Goal: Information Seeking & Learning: Learn about a topic

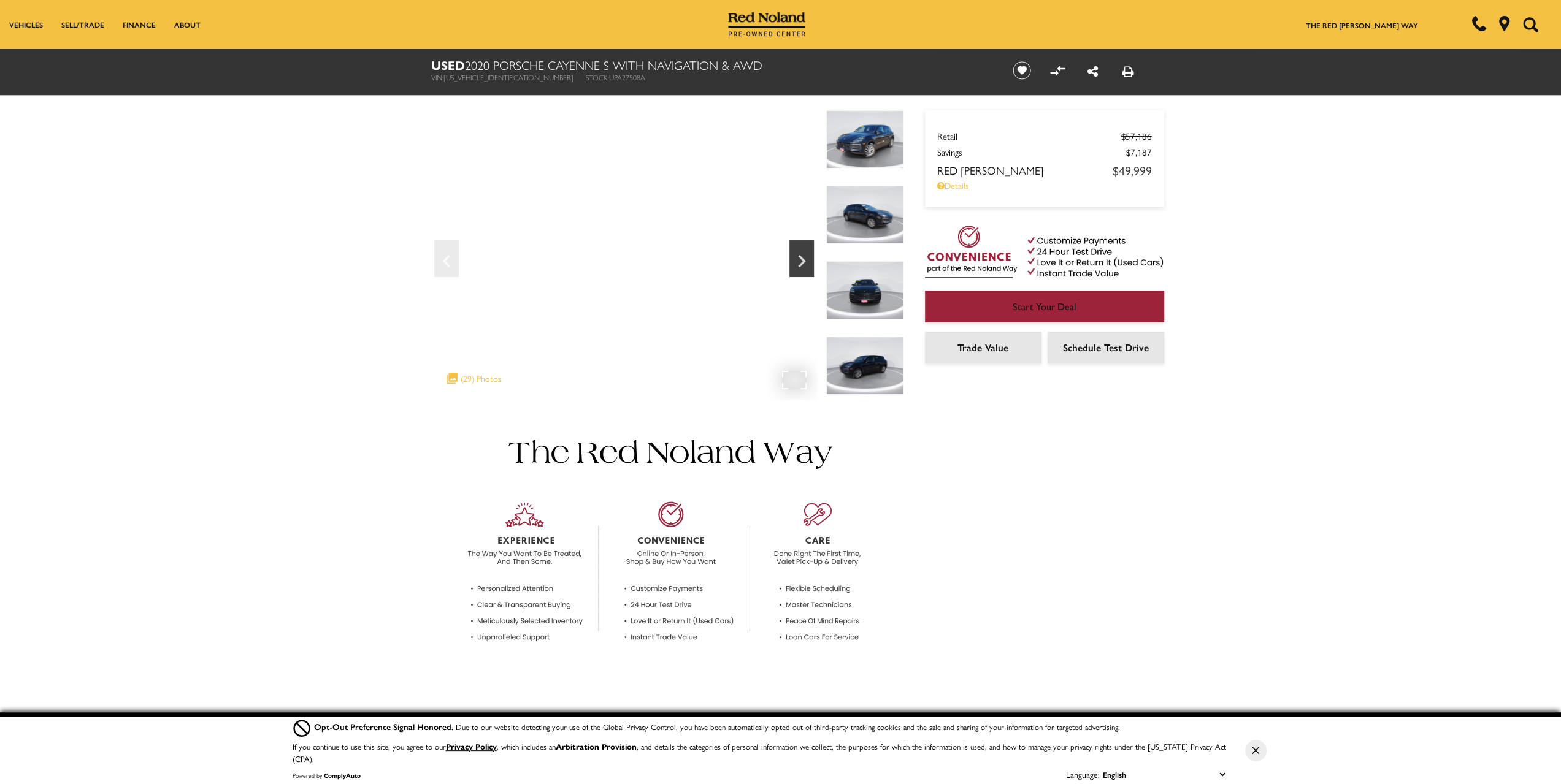
click at [481, 382] on div ".cls-1, .cls-3 { fill: #c50033; } .cls-1 { clip-rule: evenodd; } .cls-2 { clip-…" at bounding box center [473, 378] width 67 height 24
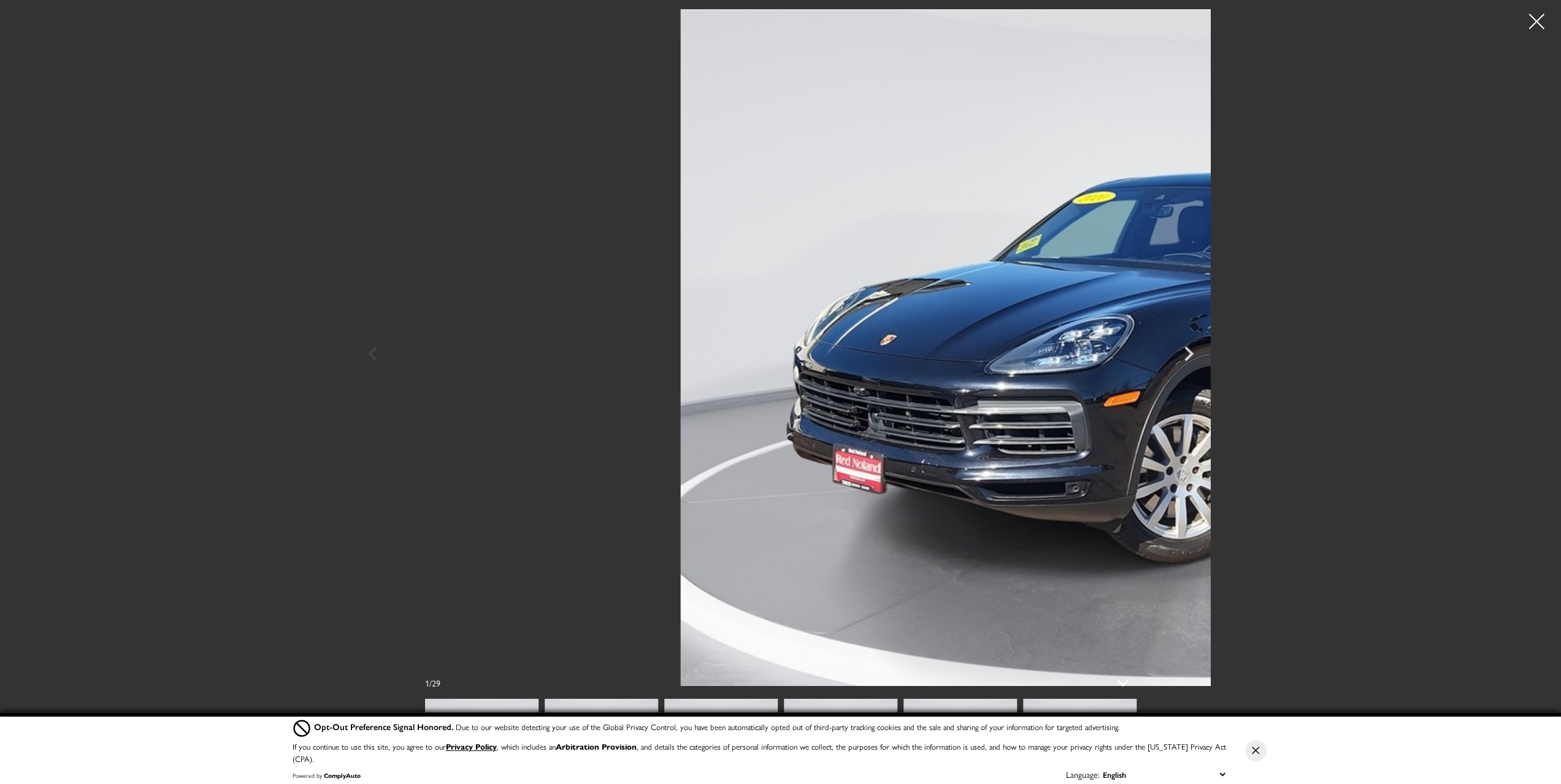
scroll to position [368, 0]
click at [1535, 16] on div at bounding box center [1537, 22] width 33 height 33
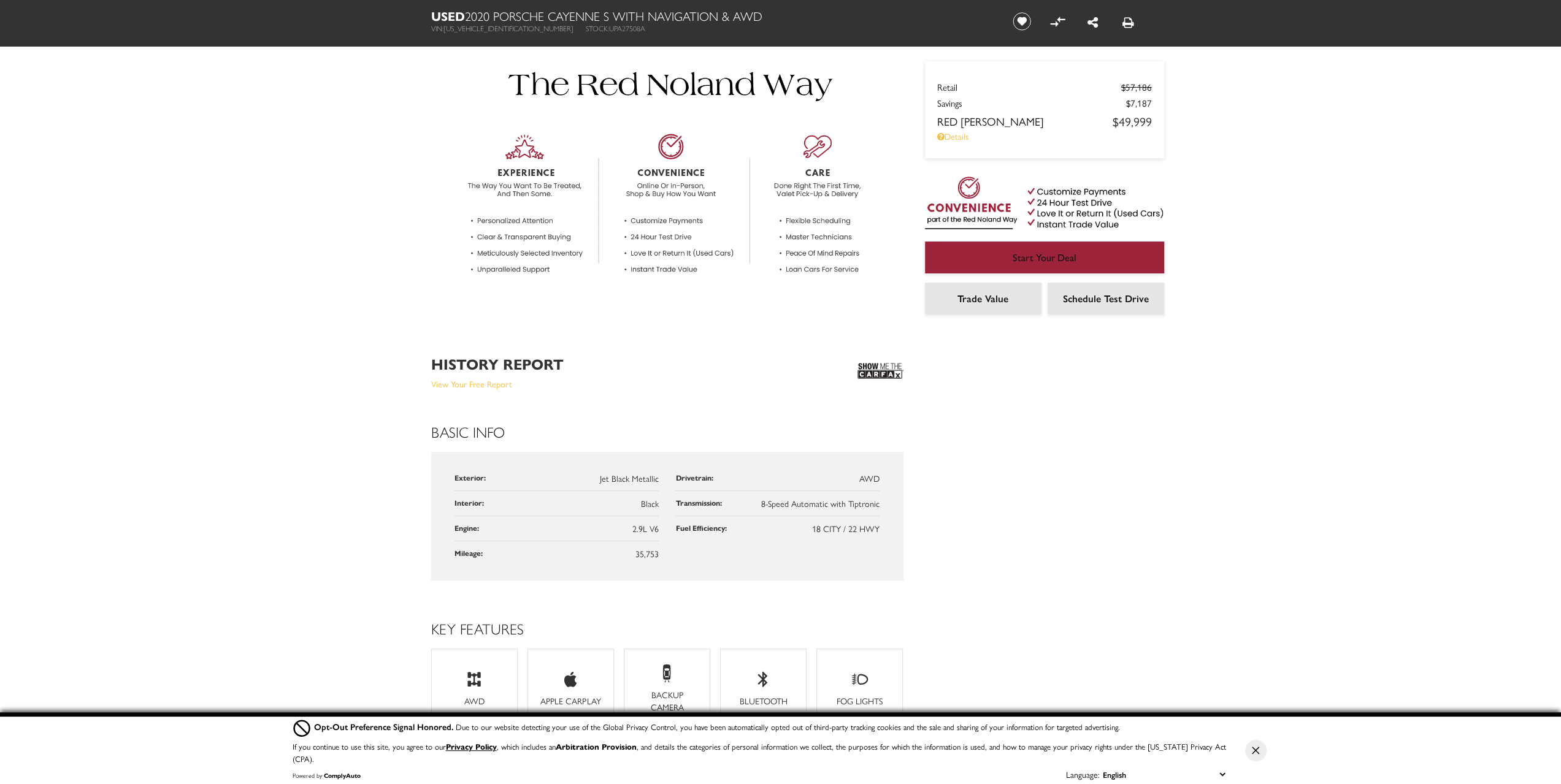
scroll to position [0, 0]
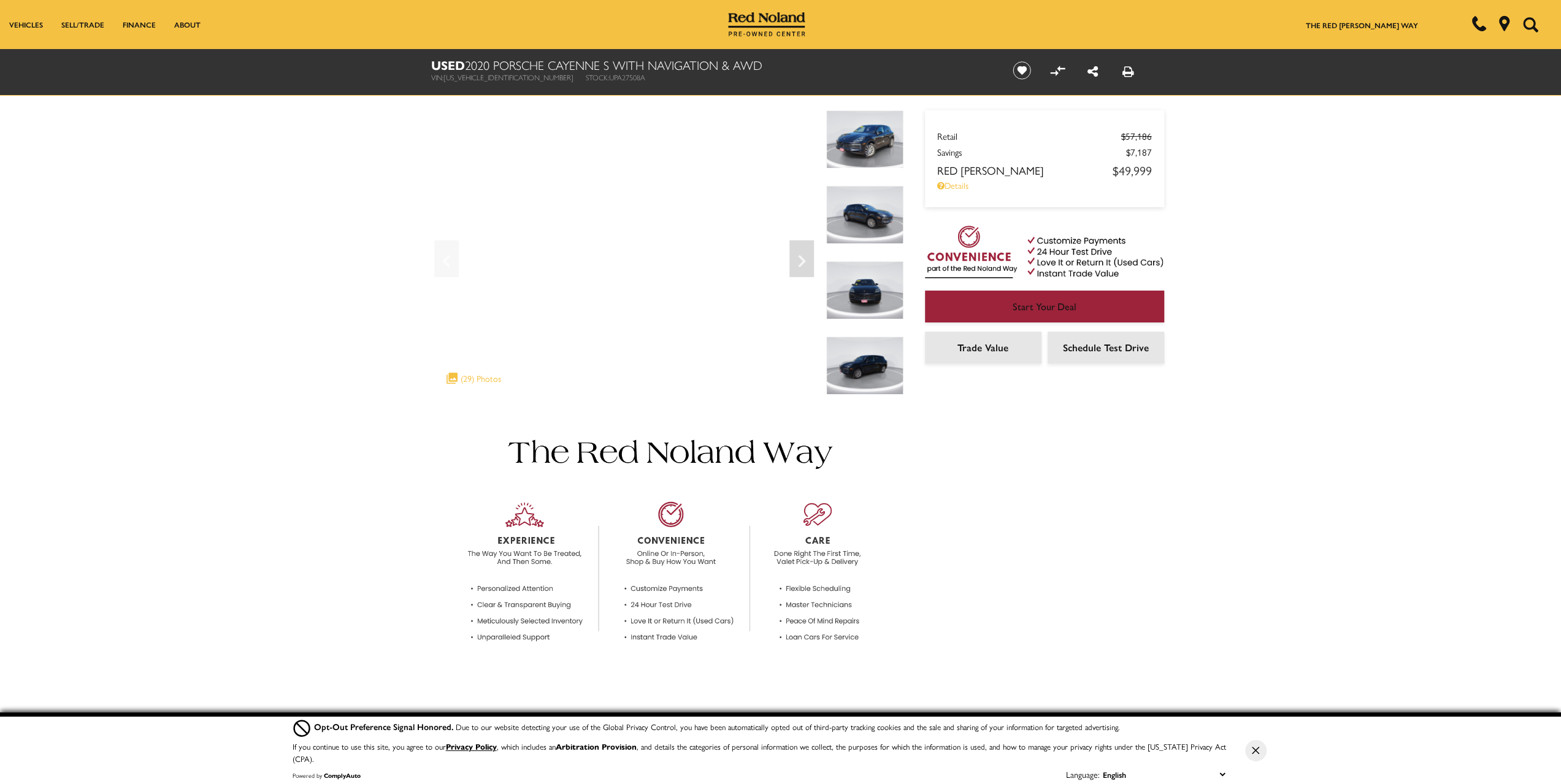
click at [860, 364] on img at bounding box center [864, 365] width 77 height 58
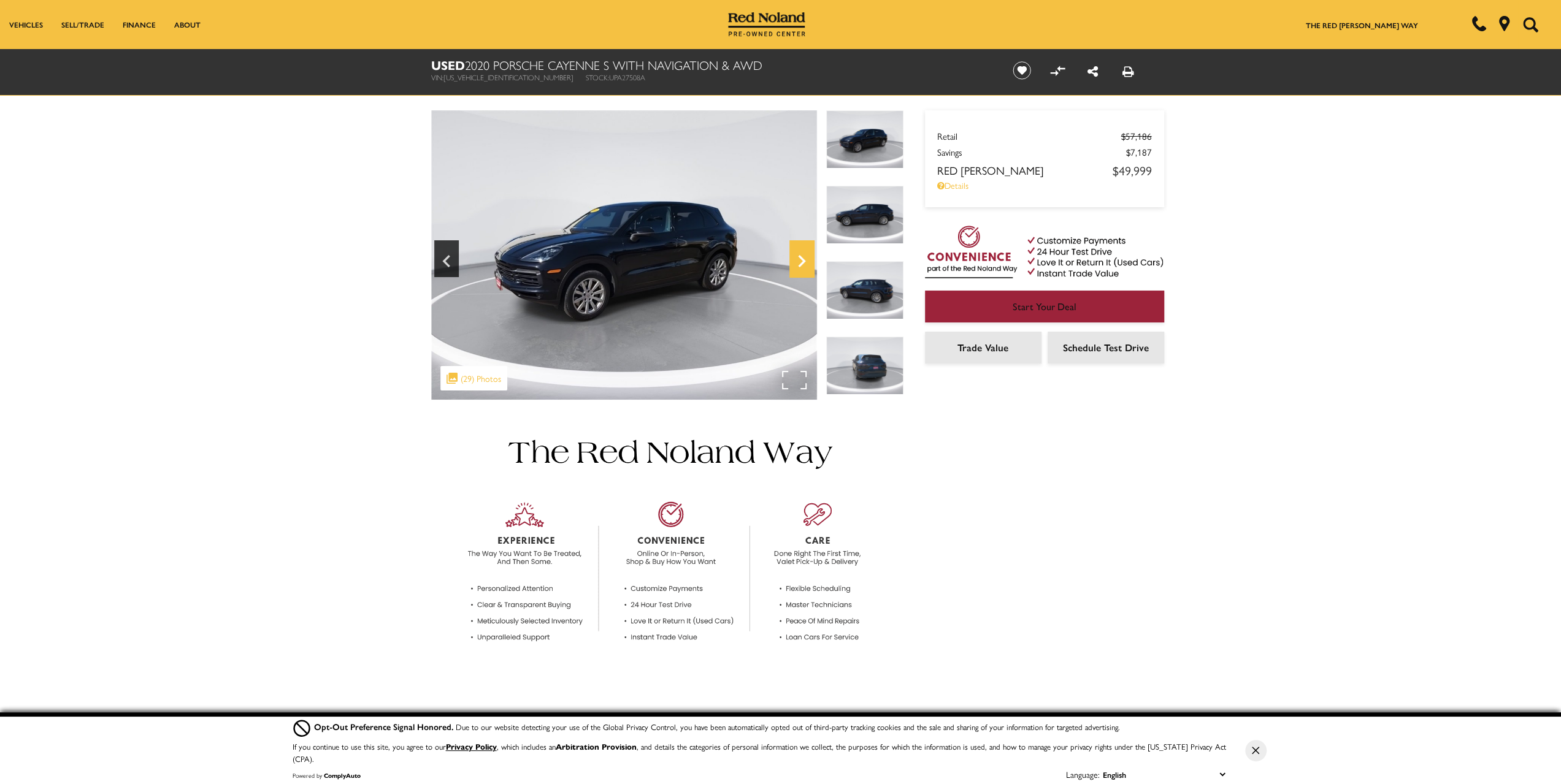
click at [803, 258] on icon "Next" at bounding box center [802, 261] width 24 height 29
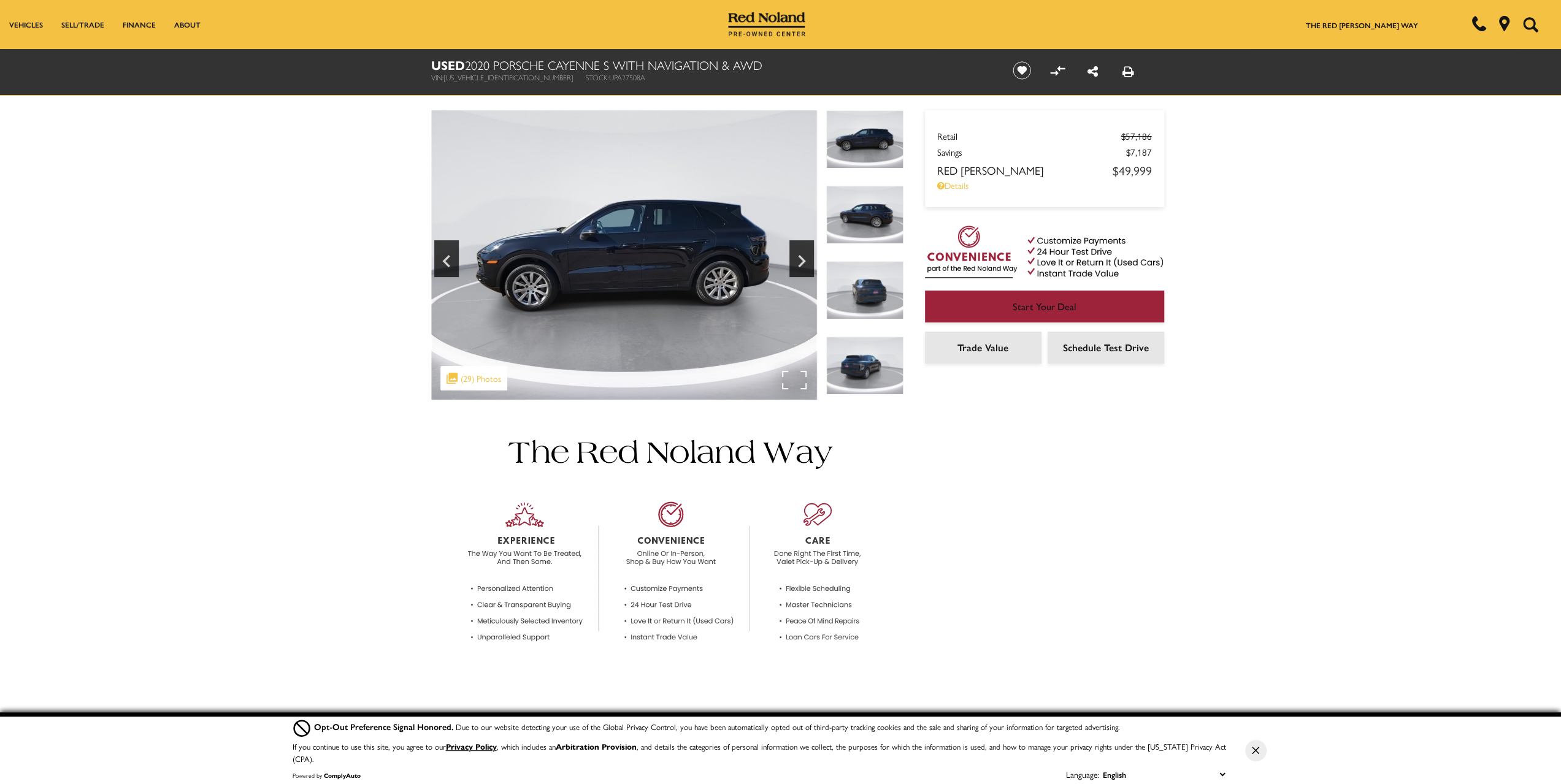
click at [473, 378] on div ".cls-1, .cls-3 { fill: #c50033; } .cls-1 { clip-rule: evenodd; } .cls-2 { clip-…" at bounding box center [473, 378] width 67 height 24
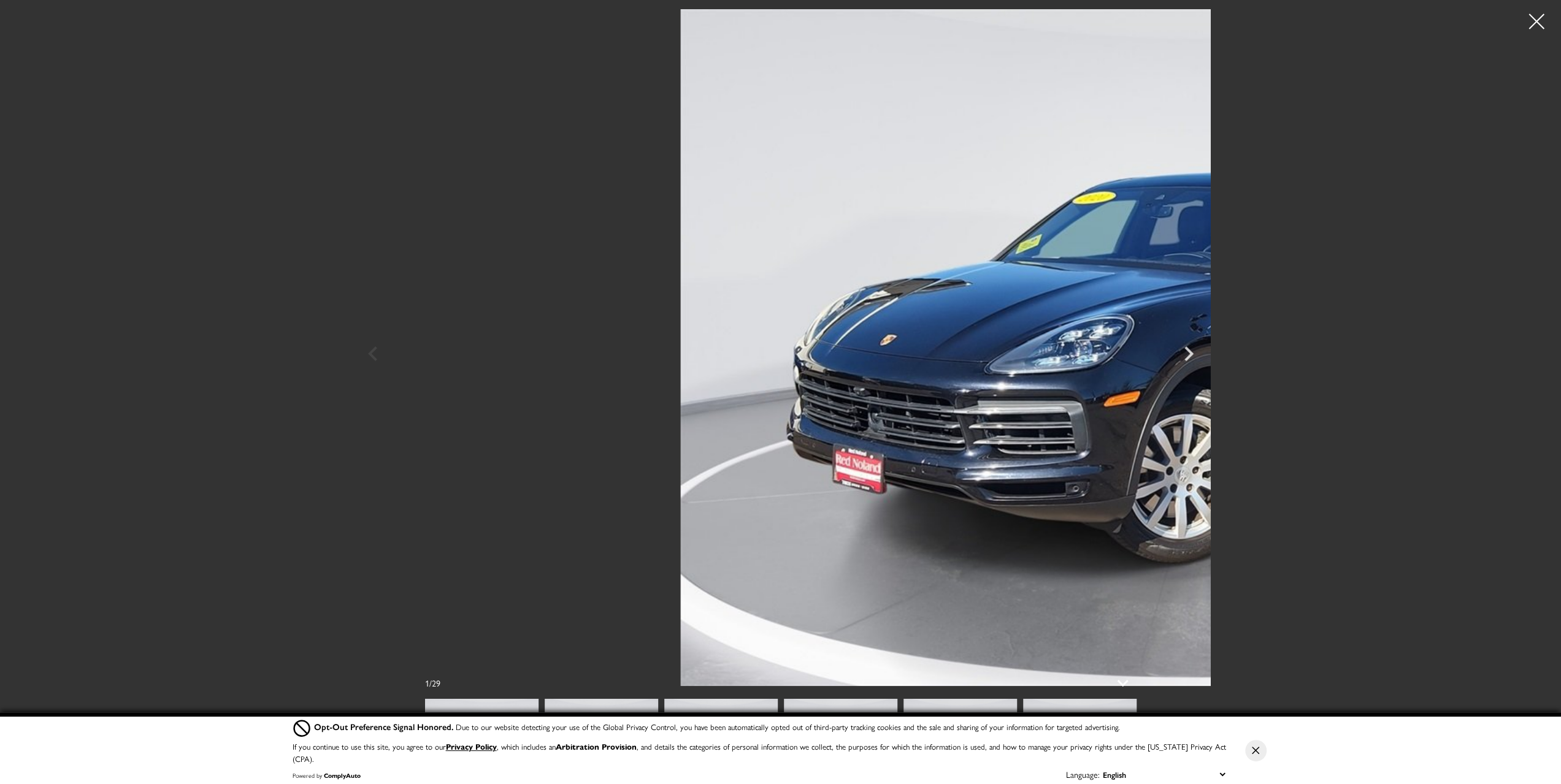
scroll to position [245, 0]
click at [1207, 357] on icon "Next" at bounding box center [1189, 354] width 37 height 29
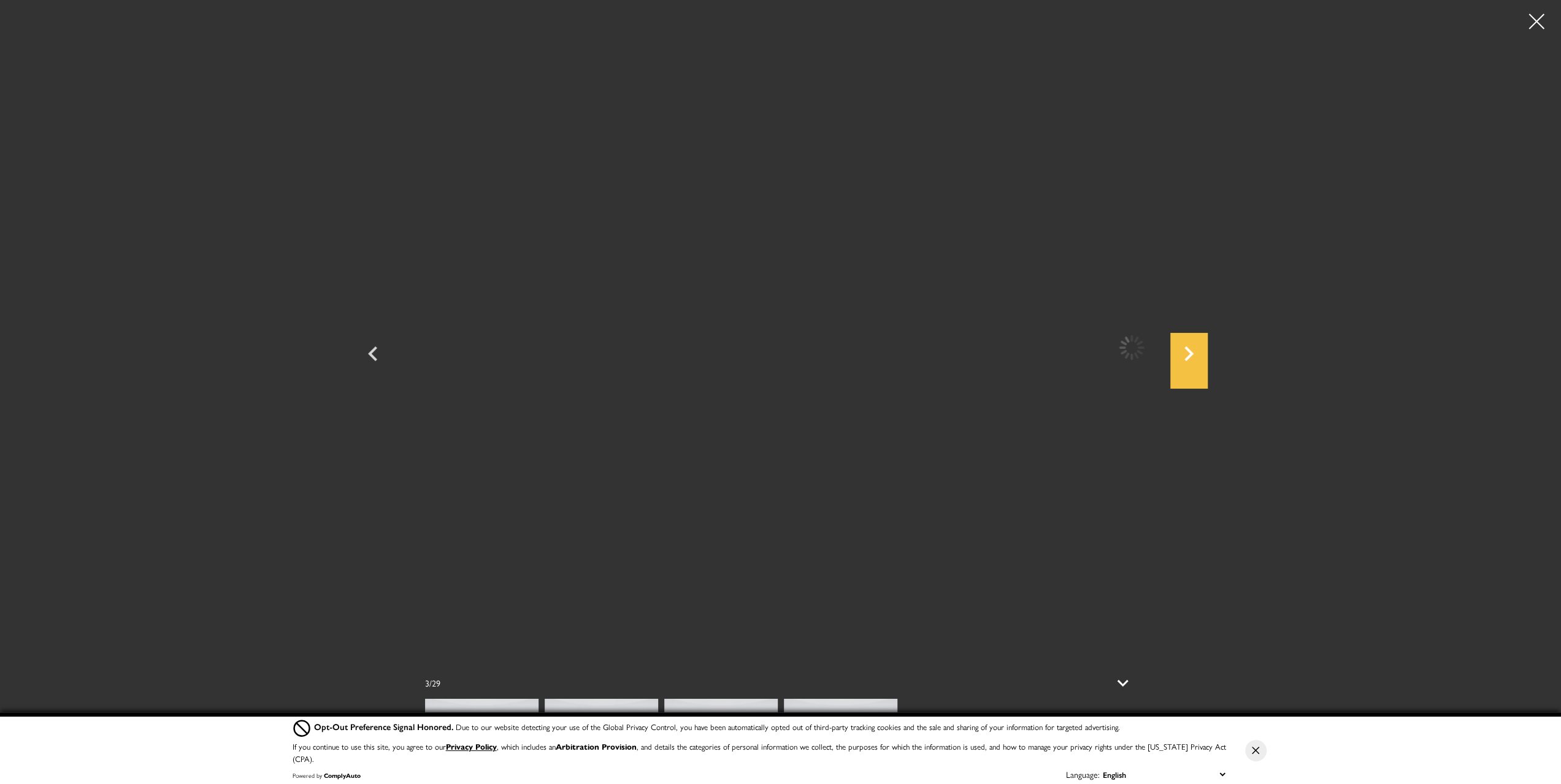
click at [1207, 357] on icon "Next" at bounding box center [1189, 354] width 37 height 29
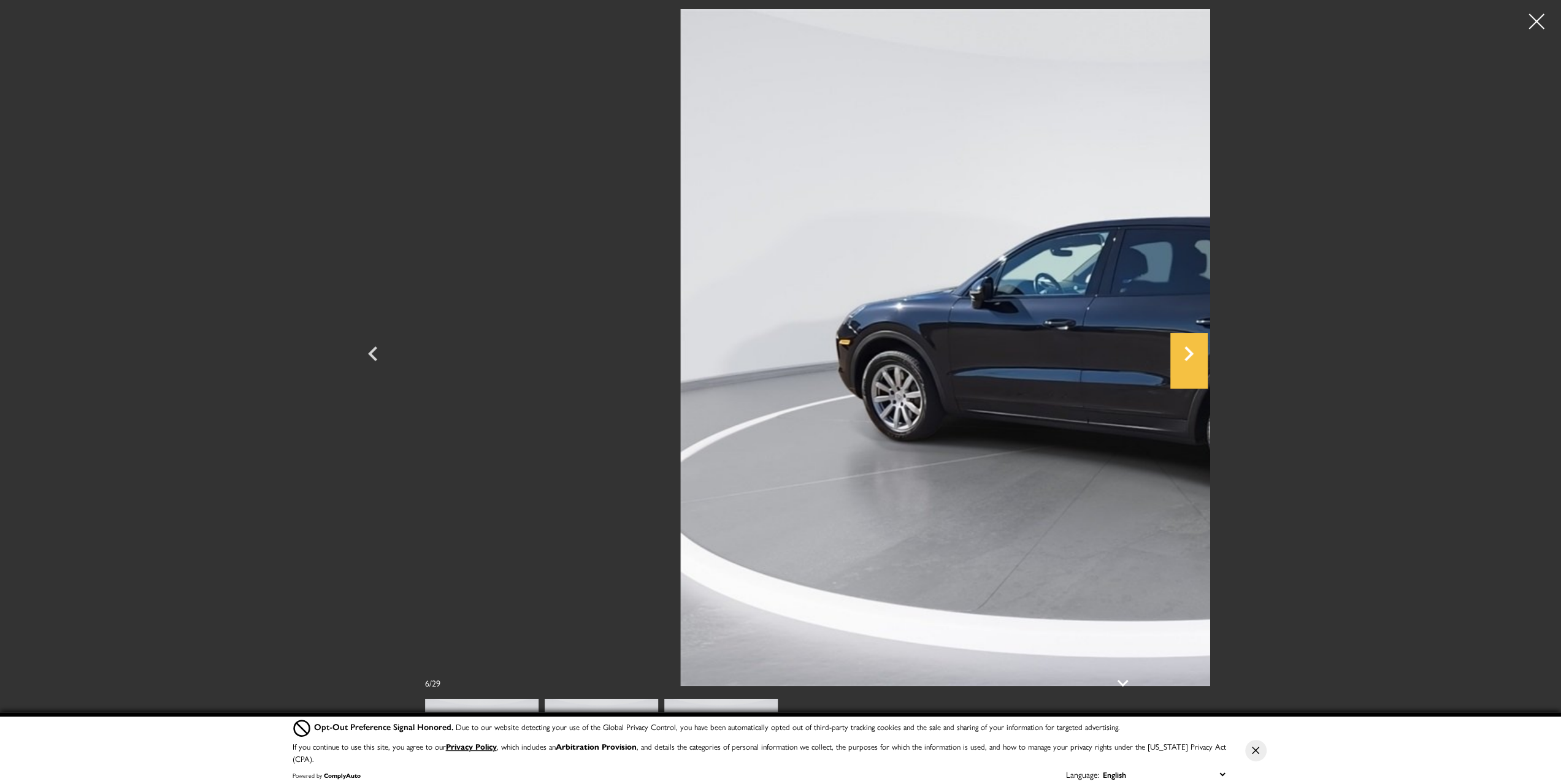
click at [1207, 357] on icon "Next" at bounding box center [1189, 354] width 37 height 29
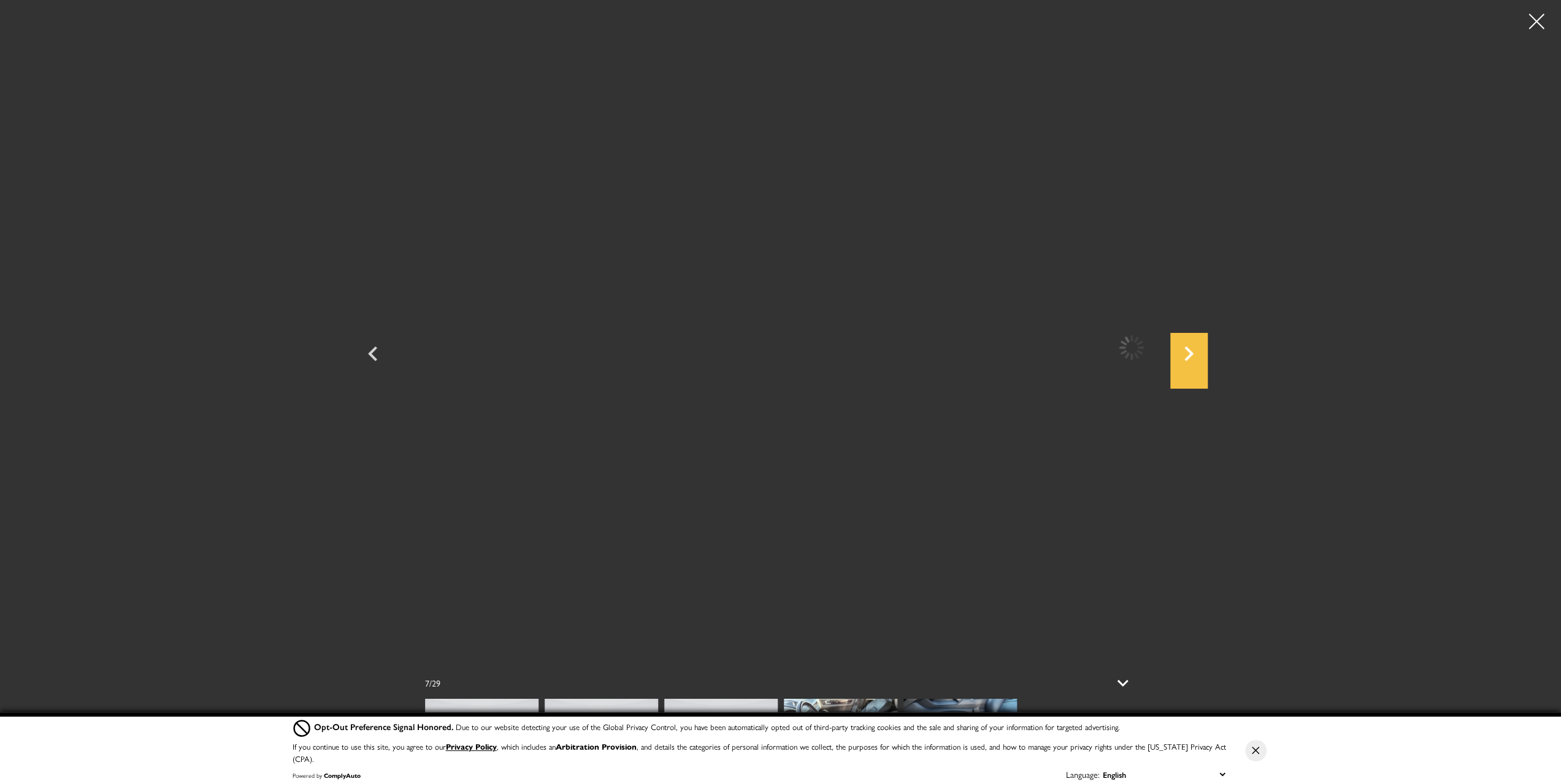
click at [1207, 357] on icon "Next" at bounding box center [1189, 354] width 37 height 29
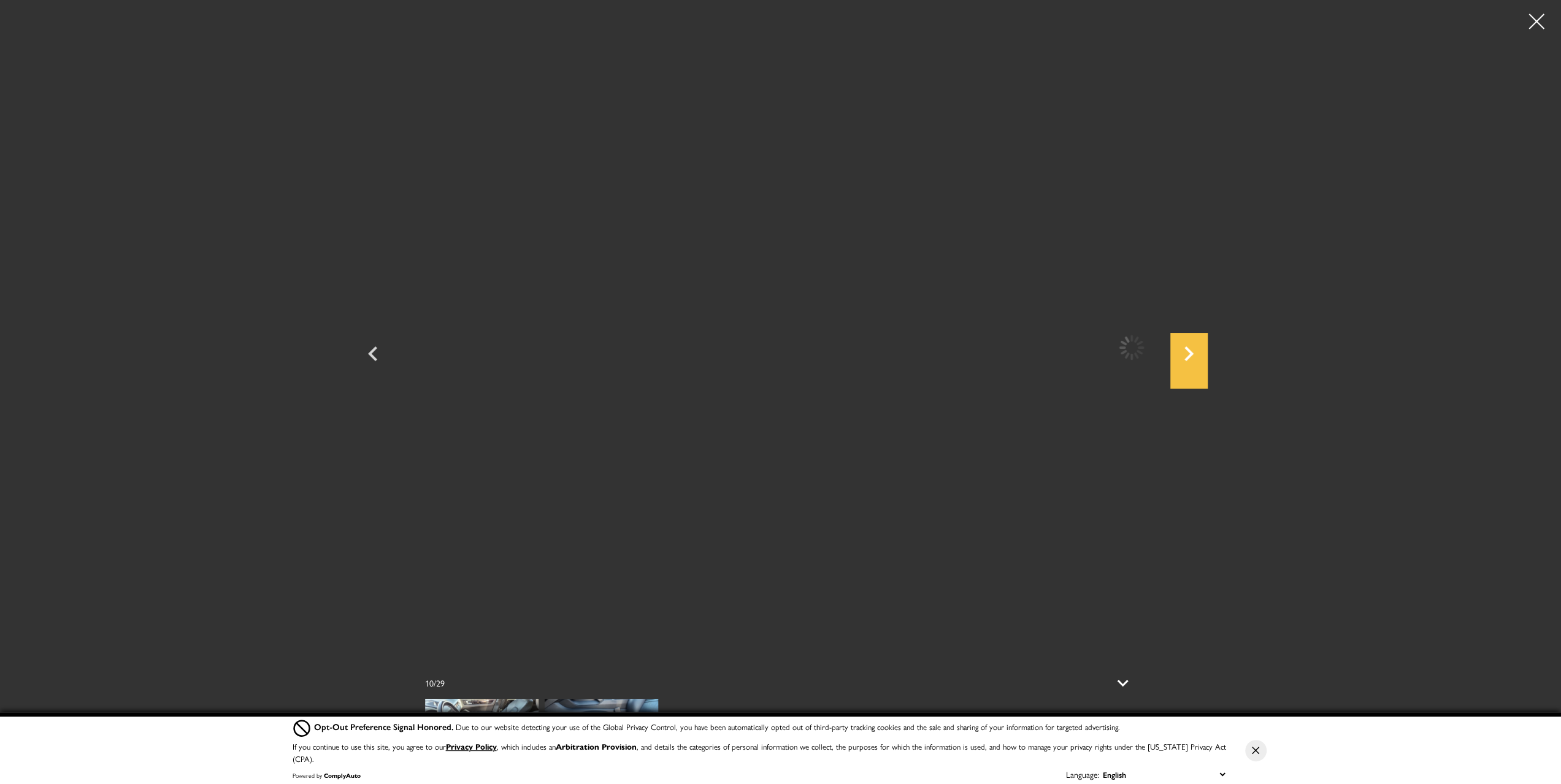
click at [1207, 357] on icon "Next" at bounding box center [1189, 354] width 37 height 29
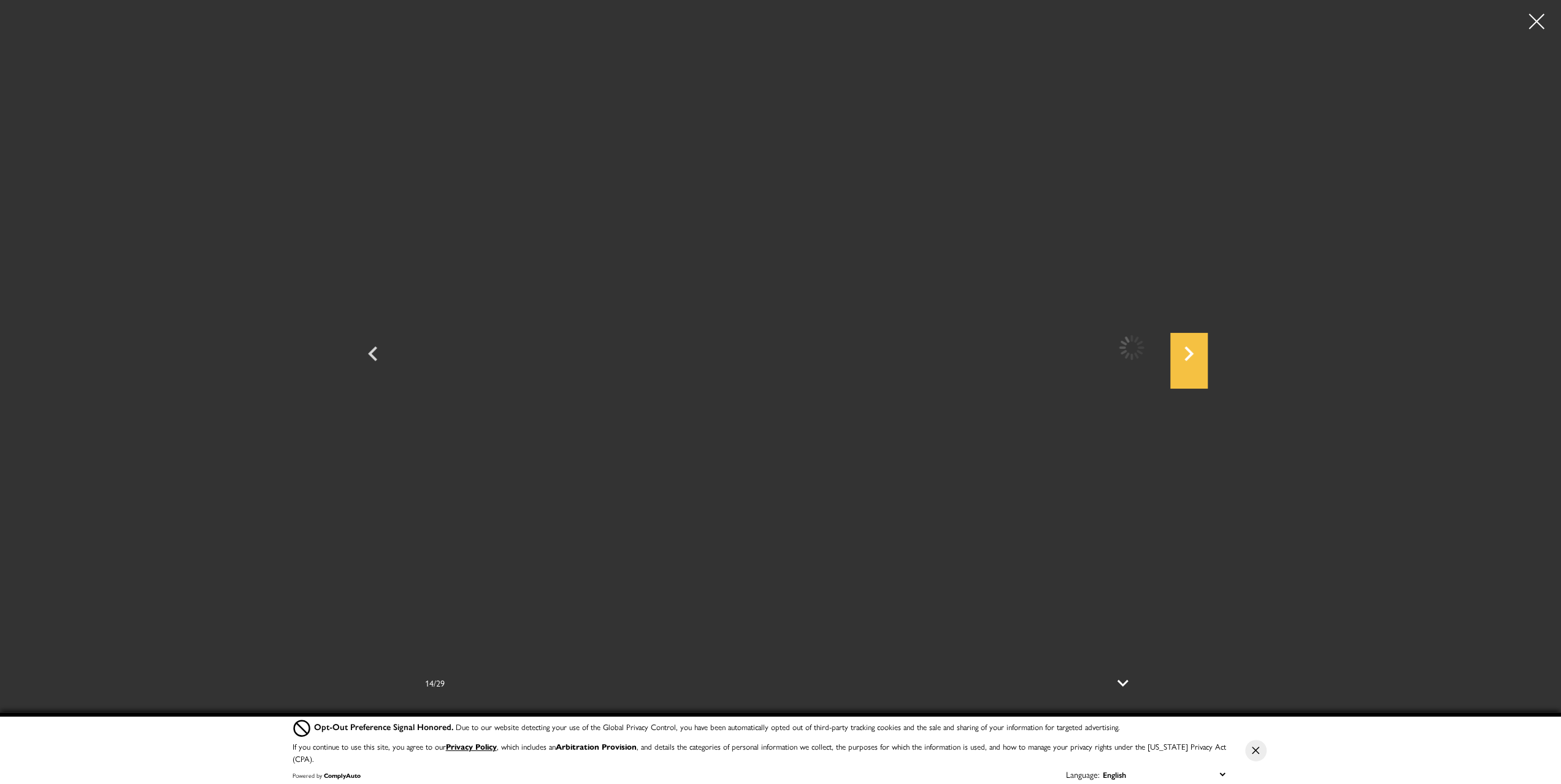
click at [1207, 357] on icon "Next" at bounding box center [1189, 354] width 37 height 29
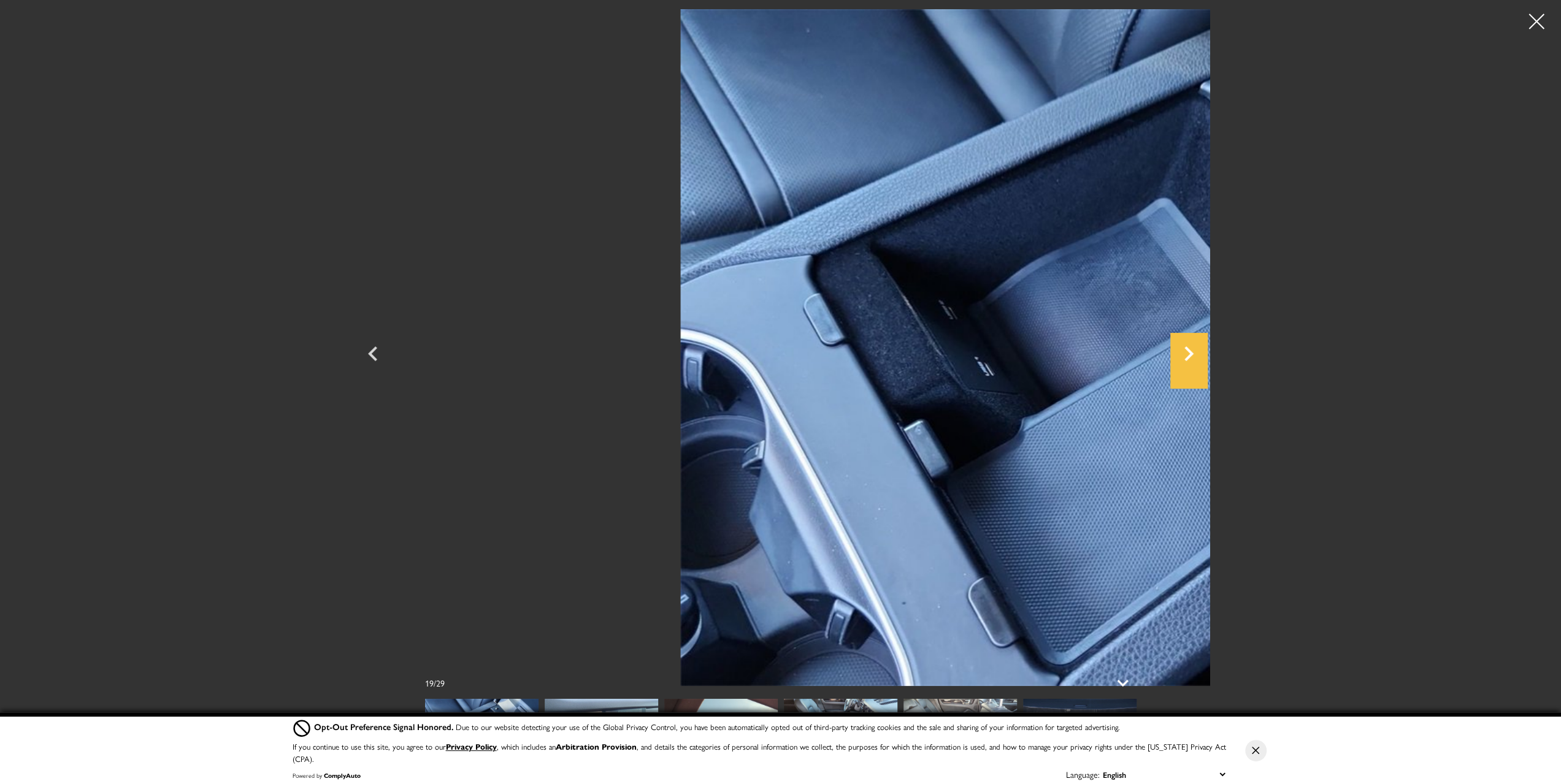
click at [1207, 357] on icon "Next" at bounding box center [1189, 354] width 37 height 29
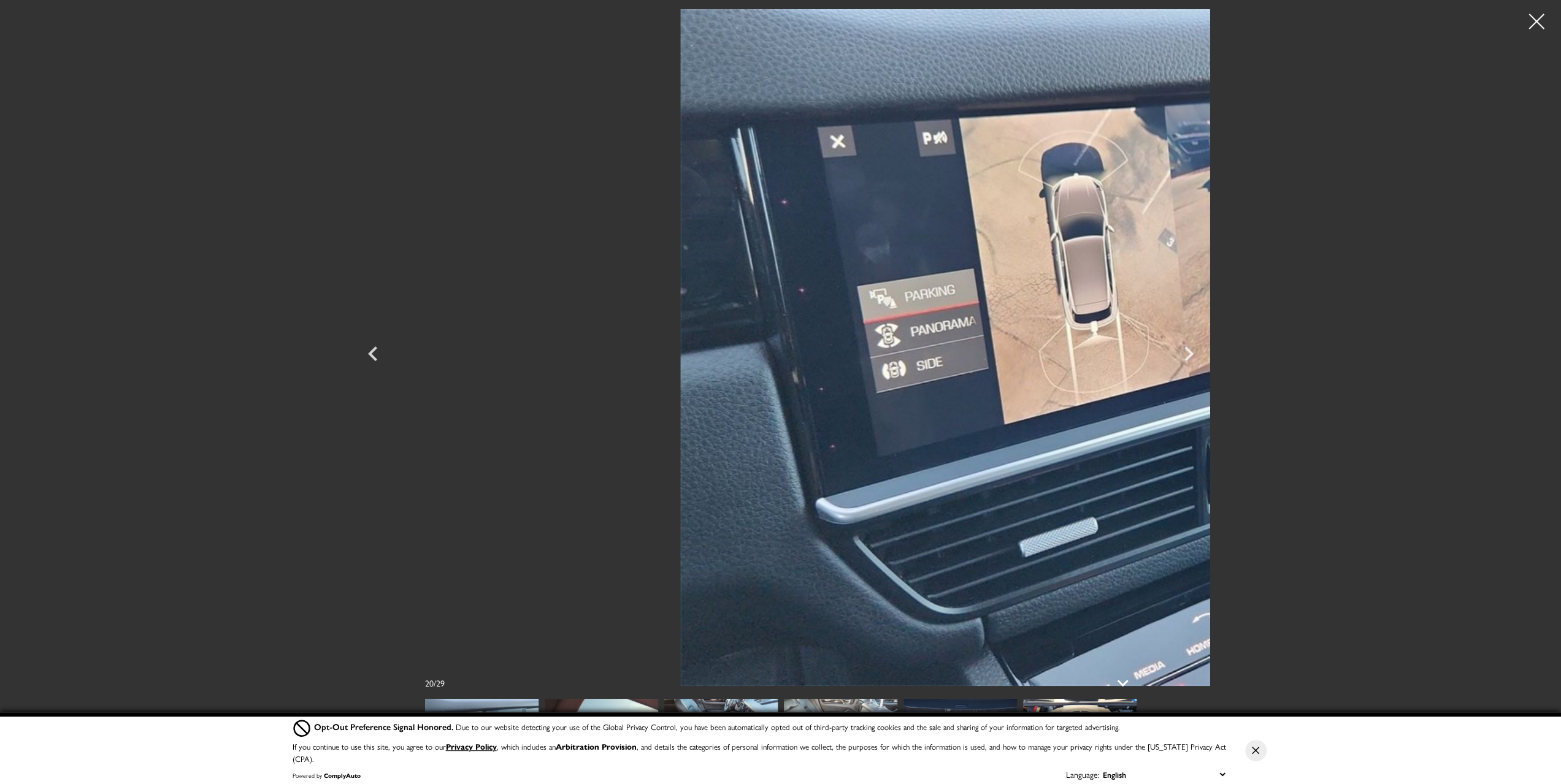
scroll to position [368, 0]
click at [1122, 680] on icon at bounding box center [1123, 683] width 29 height 29
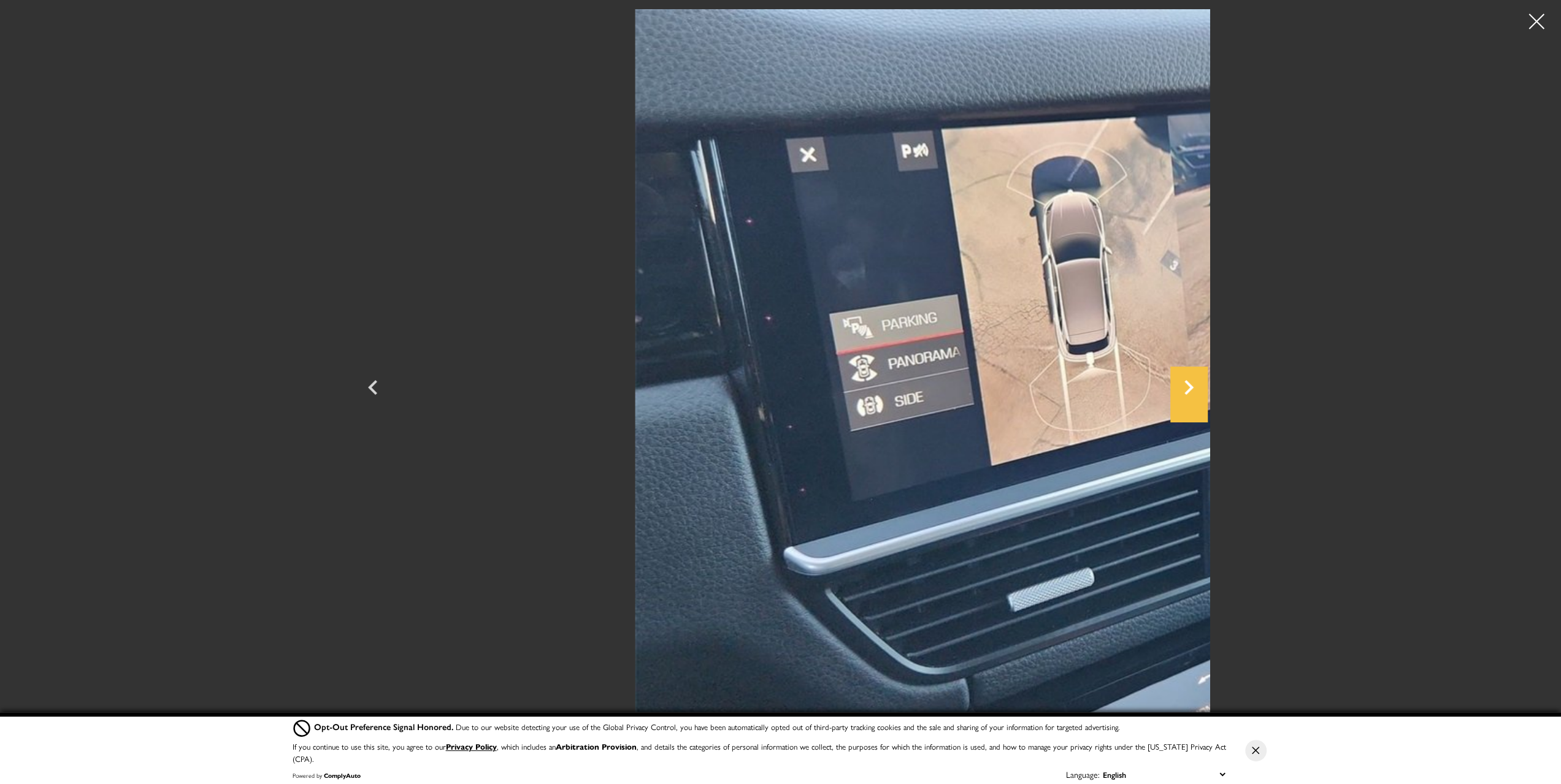
click at [1194, 388] on icon "Next" at bounding box center [1189, 387] width 10 height 15
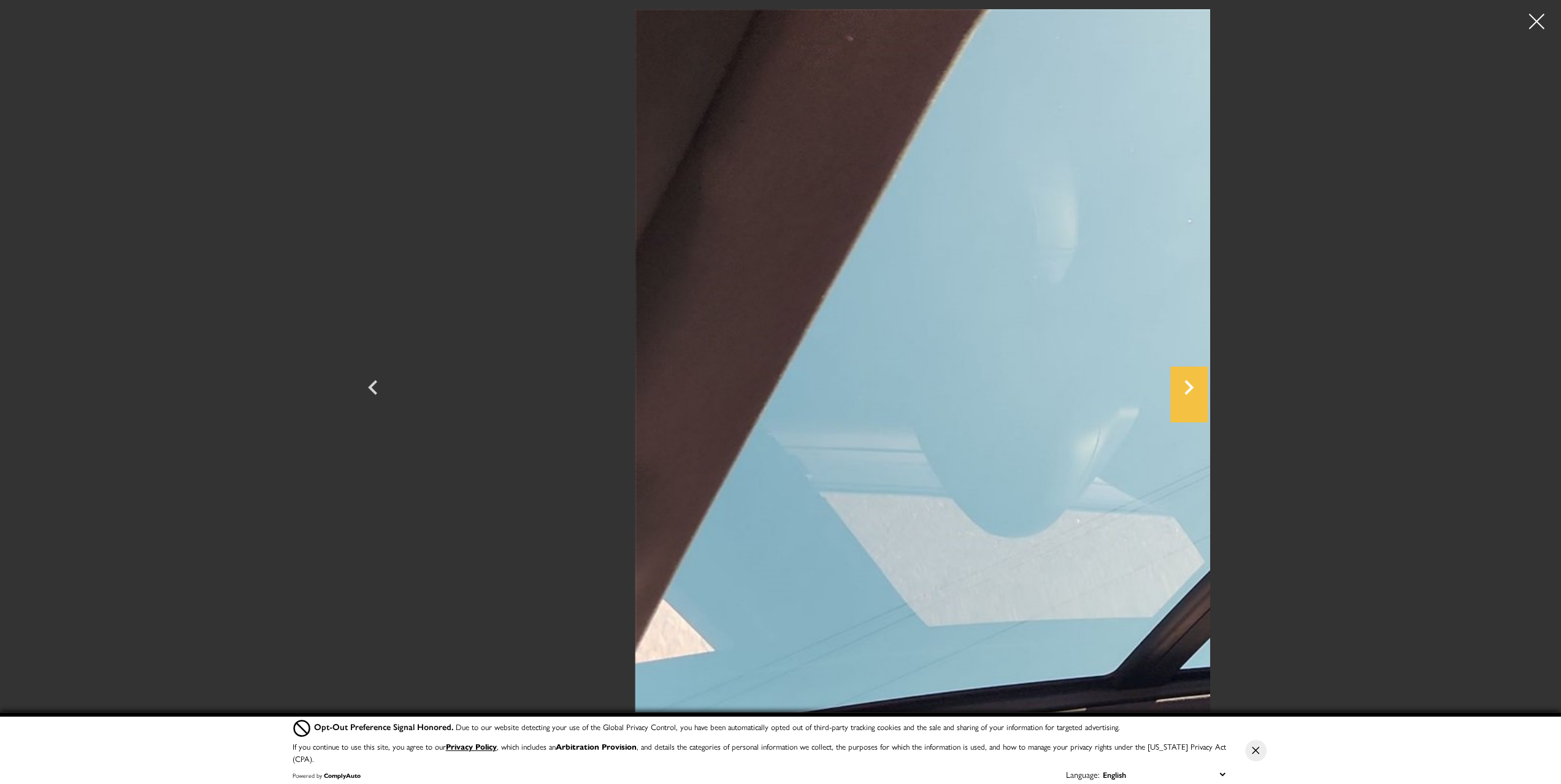
click at [1194, 388] on icon "Next" at bounding box center [1189, 387] width 10 height 15
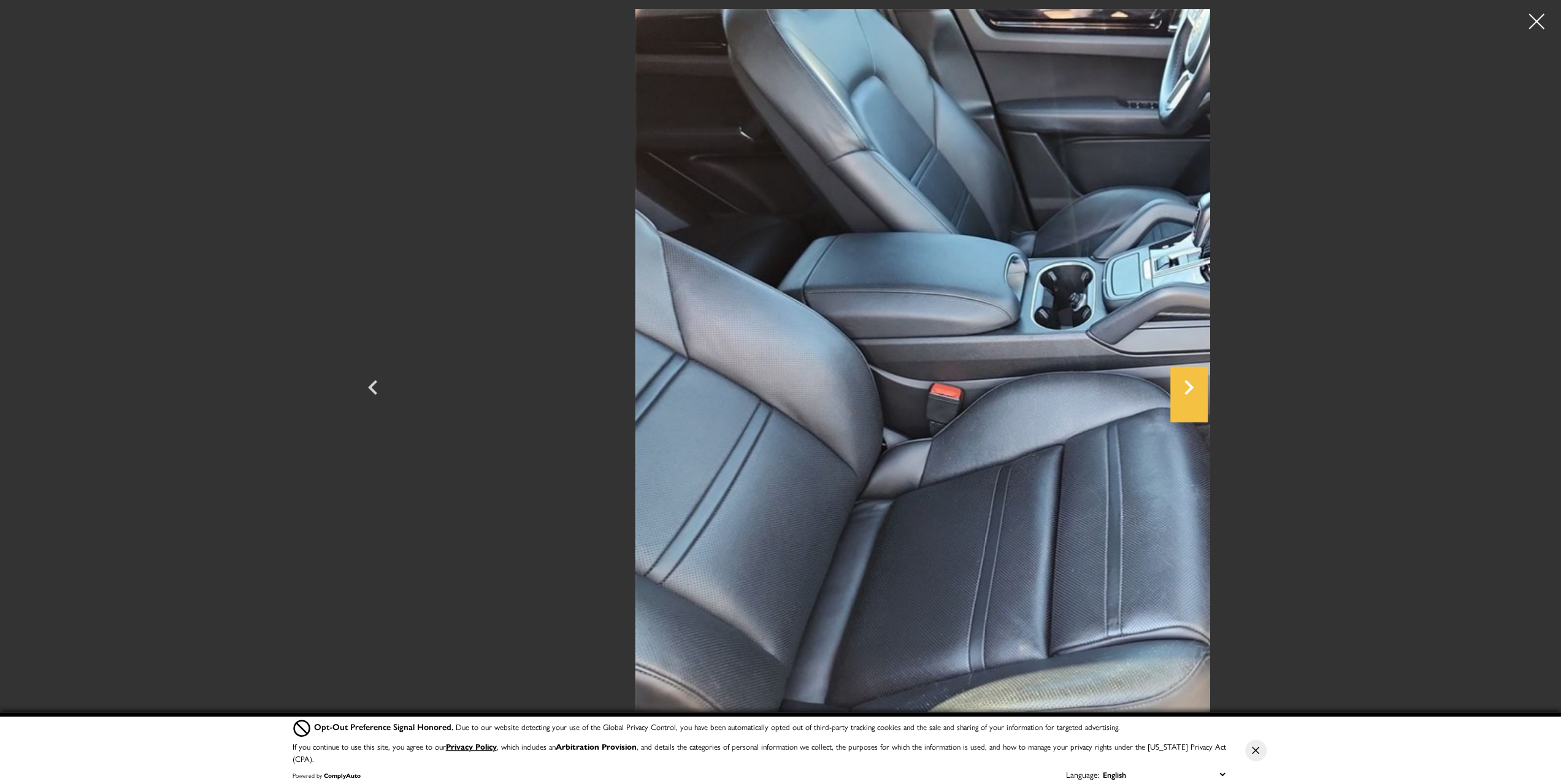
click at [1194, 388] on icon "Next" at bounding box center [1189, 387] width 10 height 15
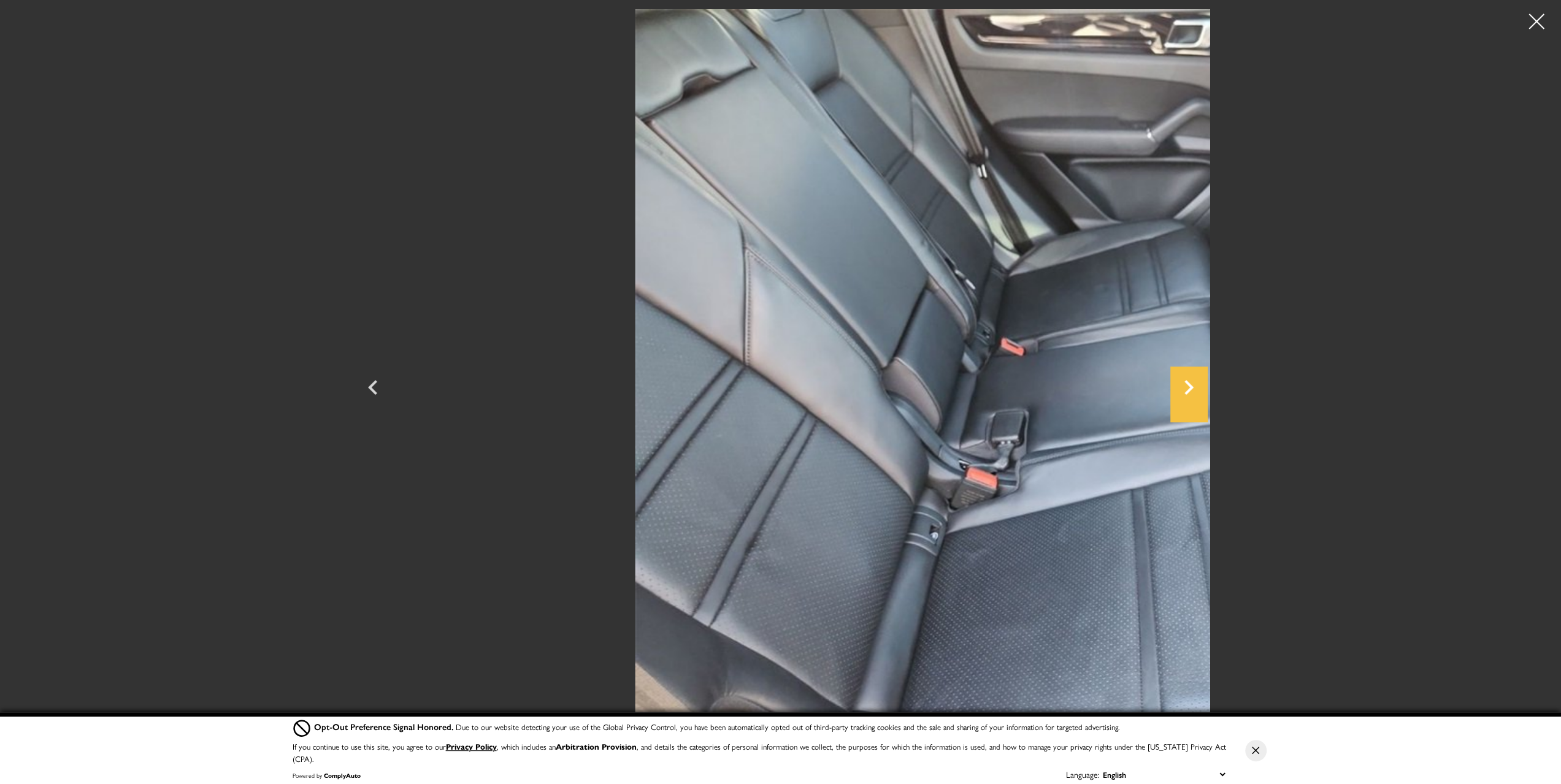
click at [1194, 388] on icon "Next" at bounding box center [1189, 387] width 10 height 15
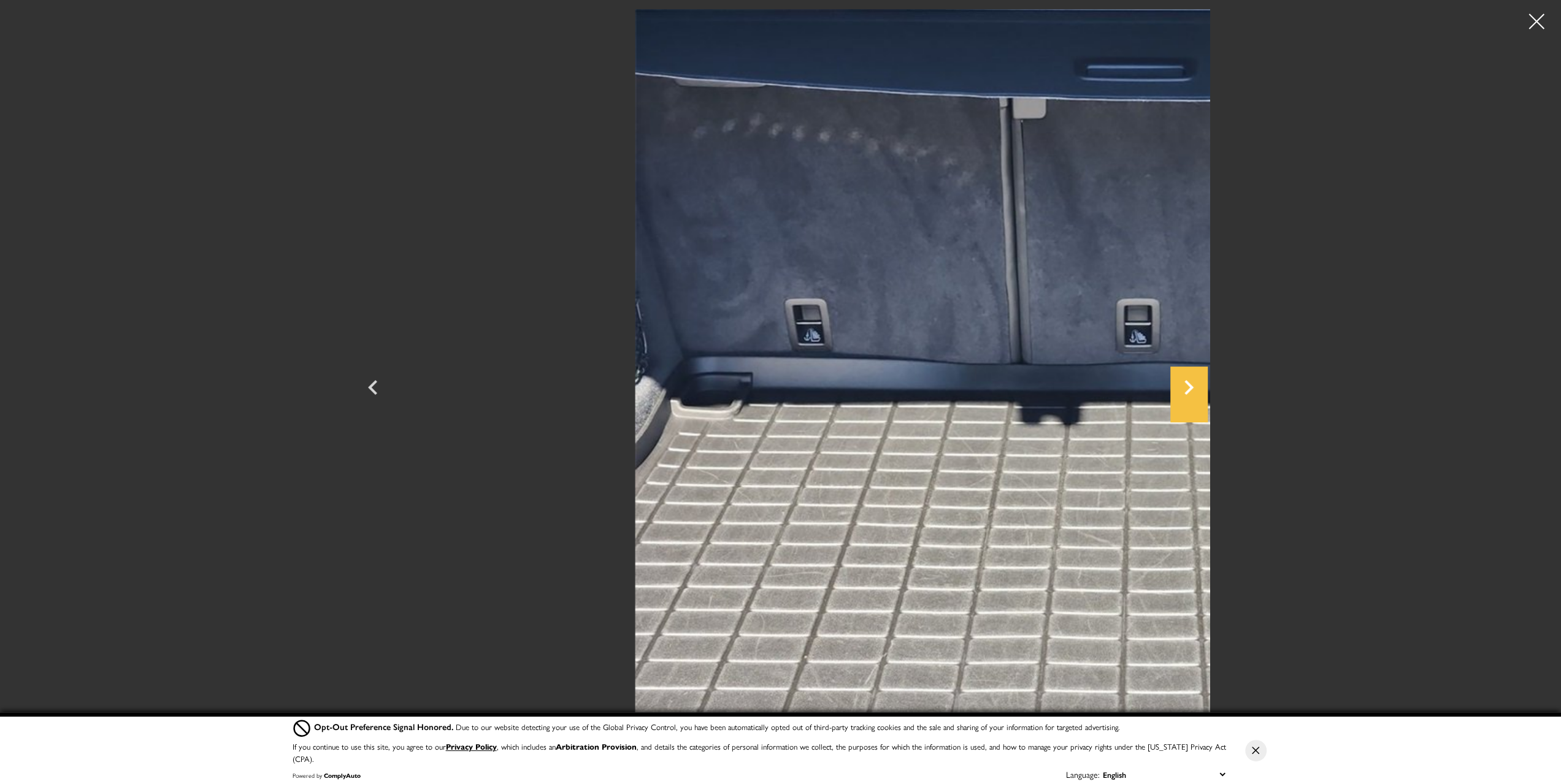
click at [1194, 388] on icon "Next" at bounding box center [1189, 387] width 10 height 15
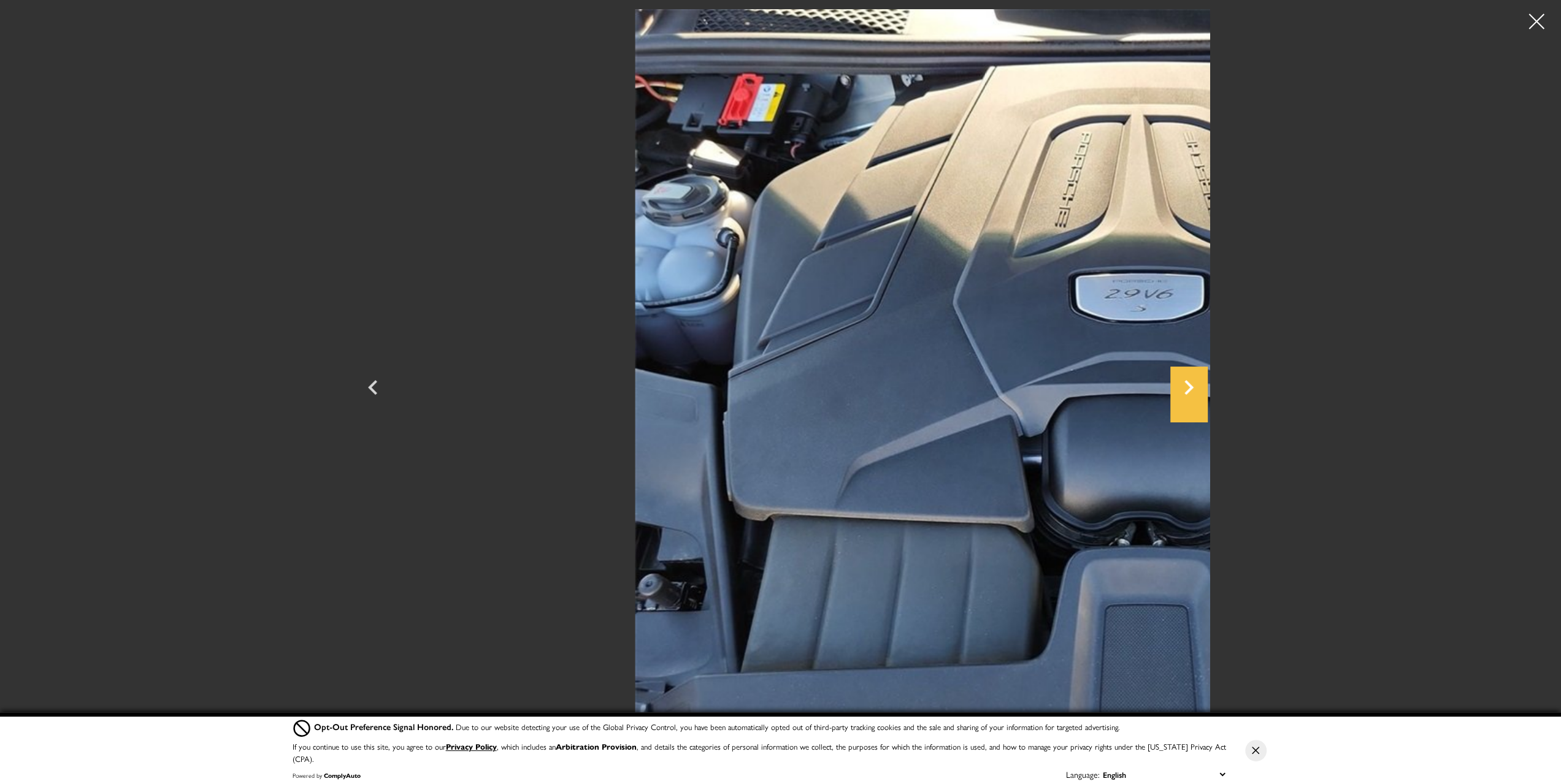
click at [1194, 388] on icon "Next" at bounding box center [1189, 387] width 10 height 15
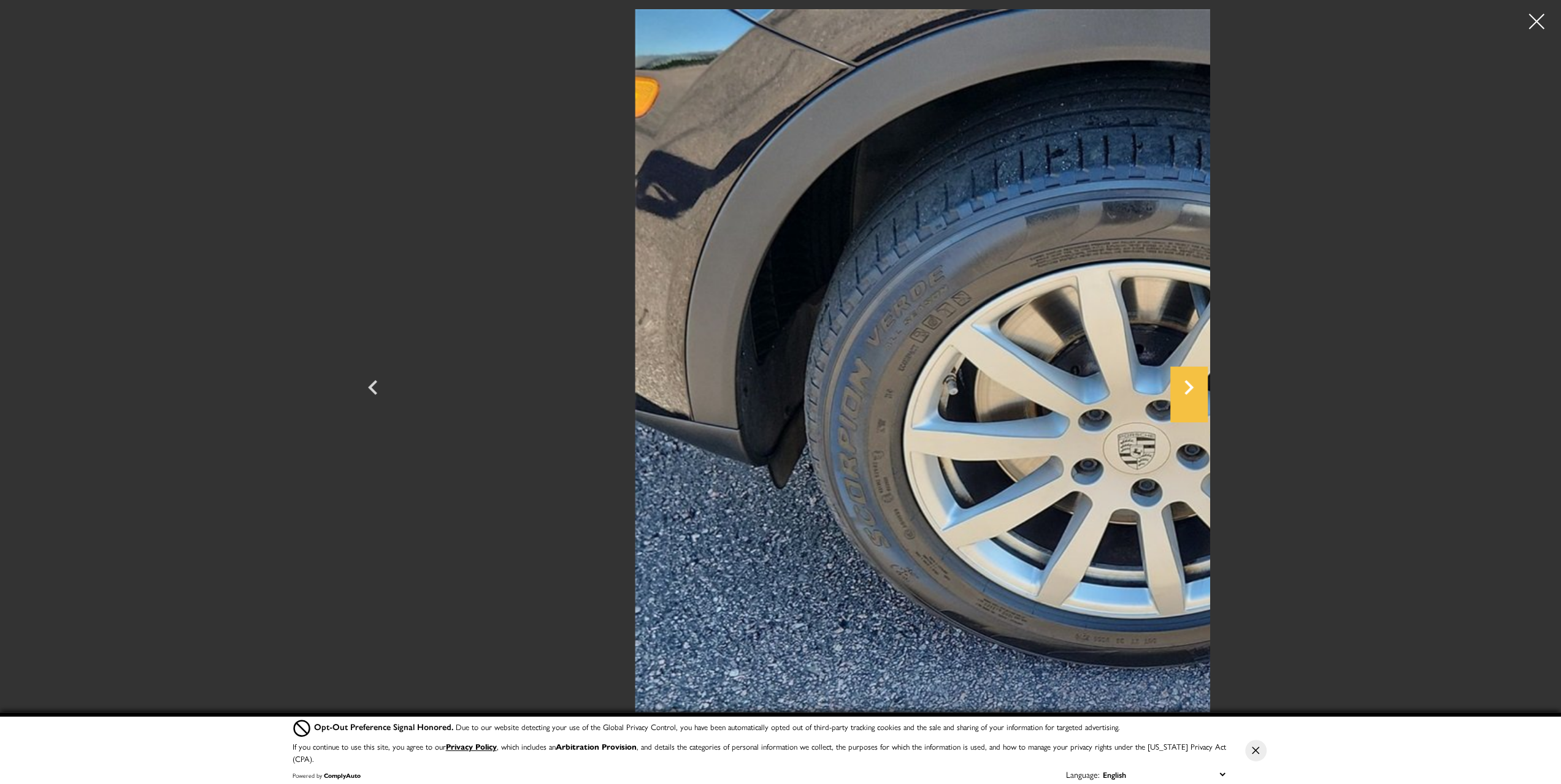
click at [1194, 388] on icon "Next" at bounding box center [1189, 387] width 10 height 15
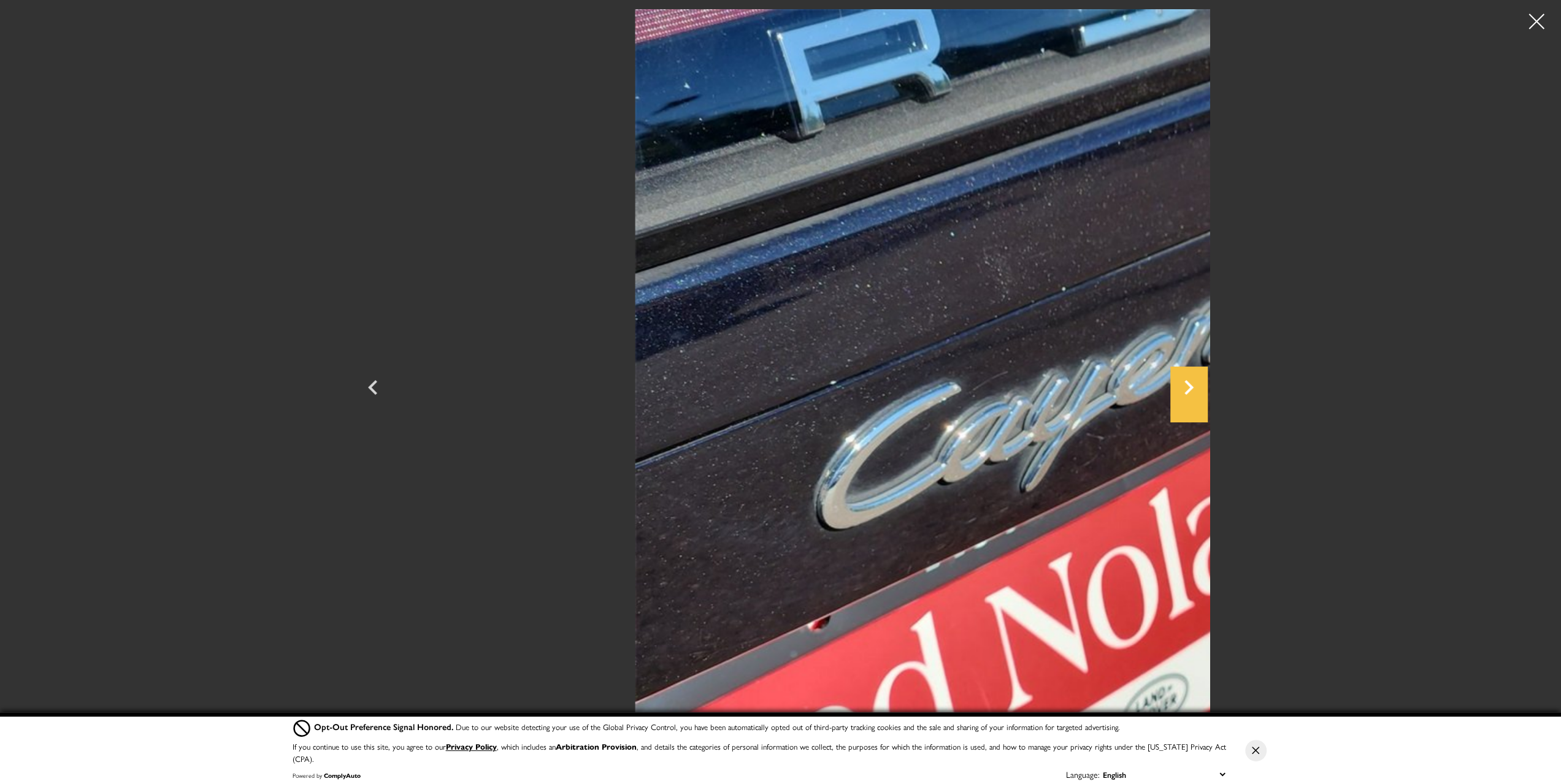
click at [1194, 388] on icon "Next" at bounding box center [1189, 387] width 10 height 15
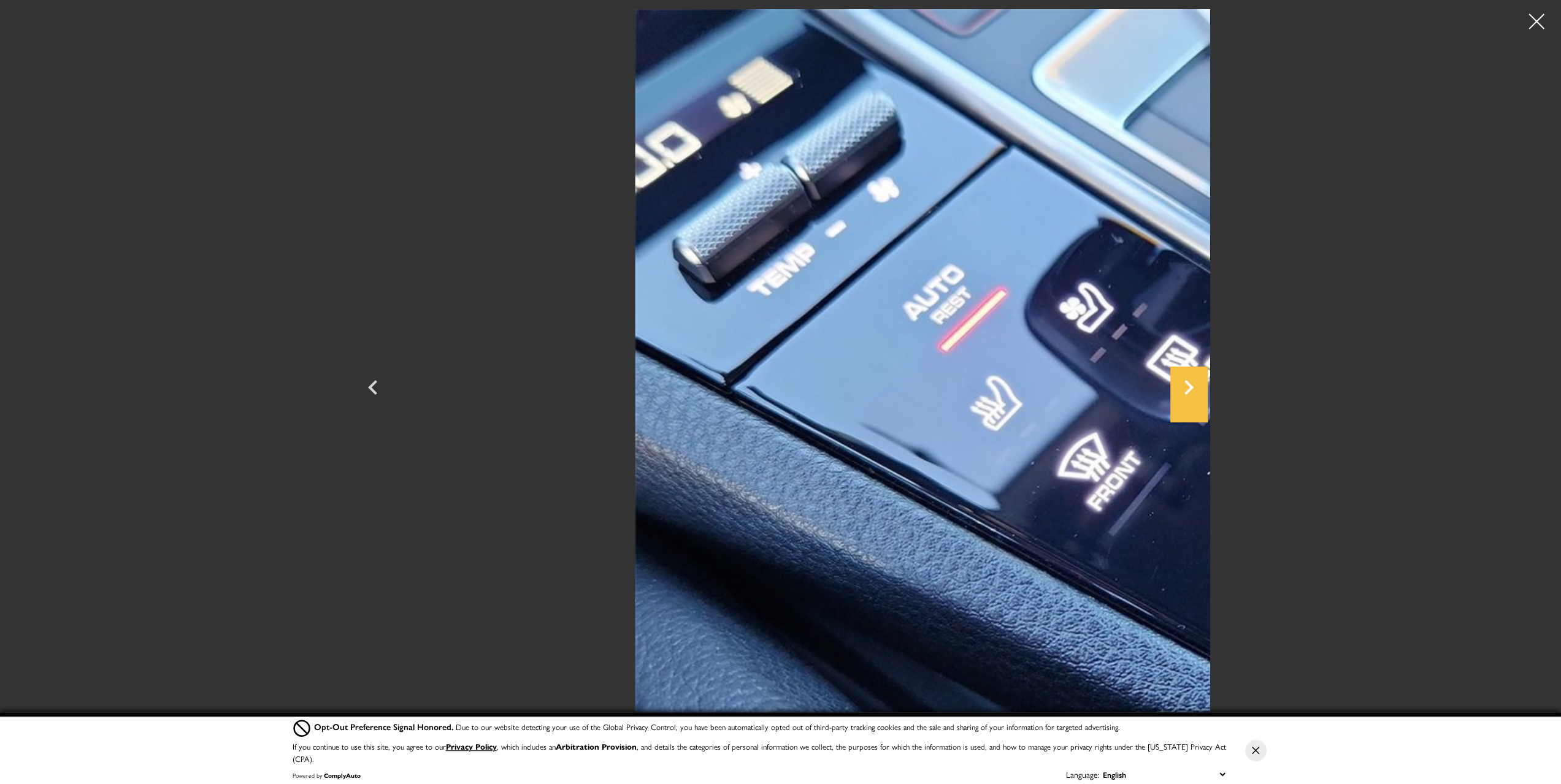
click at [1194, 388] on icon "Next" at bounding box center [1189, 387] width 10 height 15
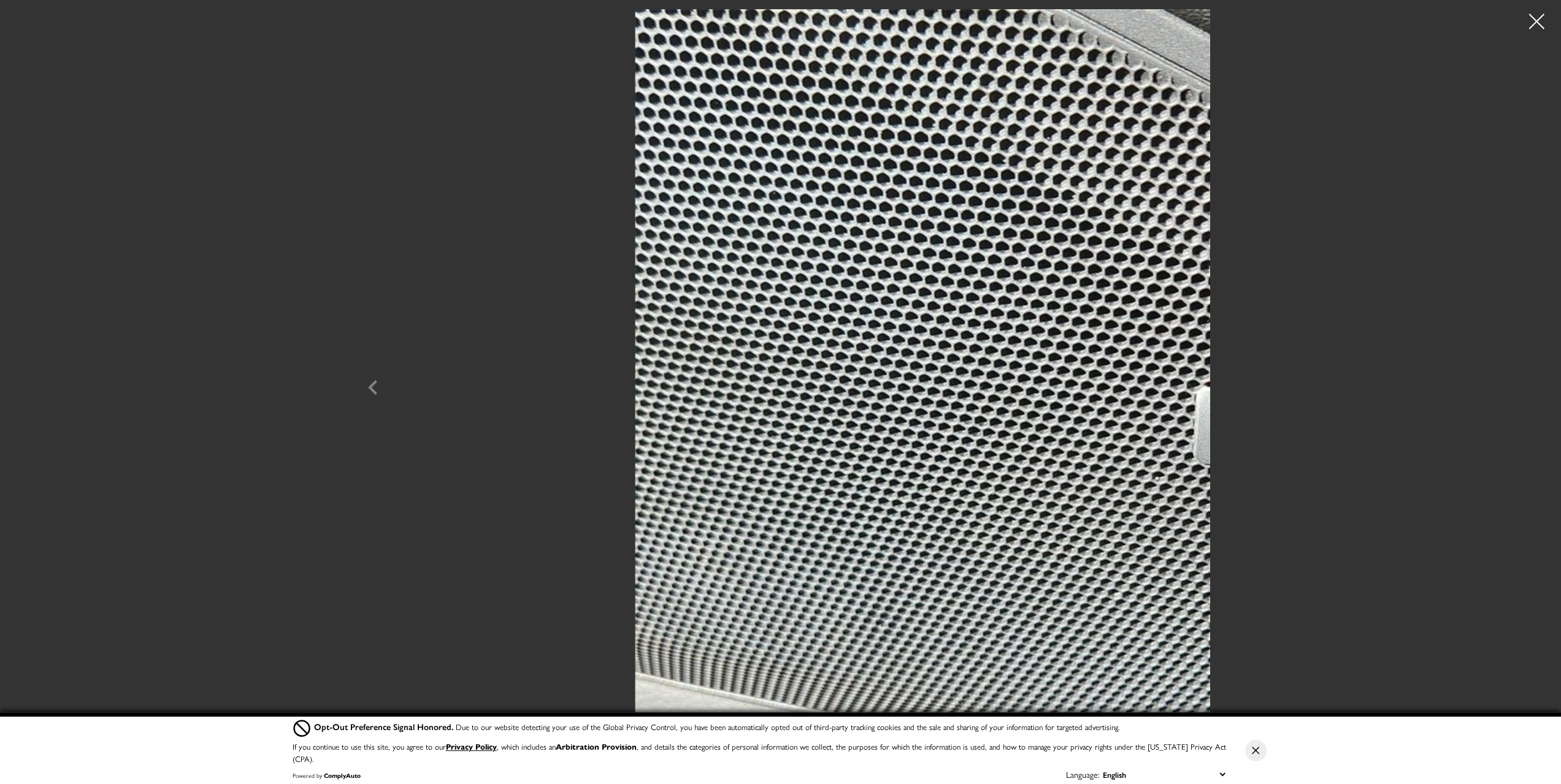
click at [1539, 16] on div at bounding box center [1537, 22] width 31 height 31
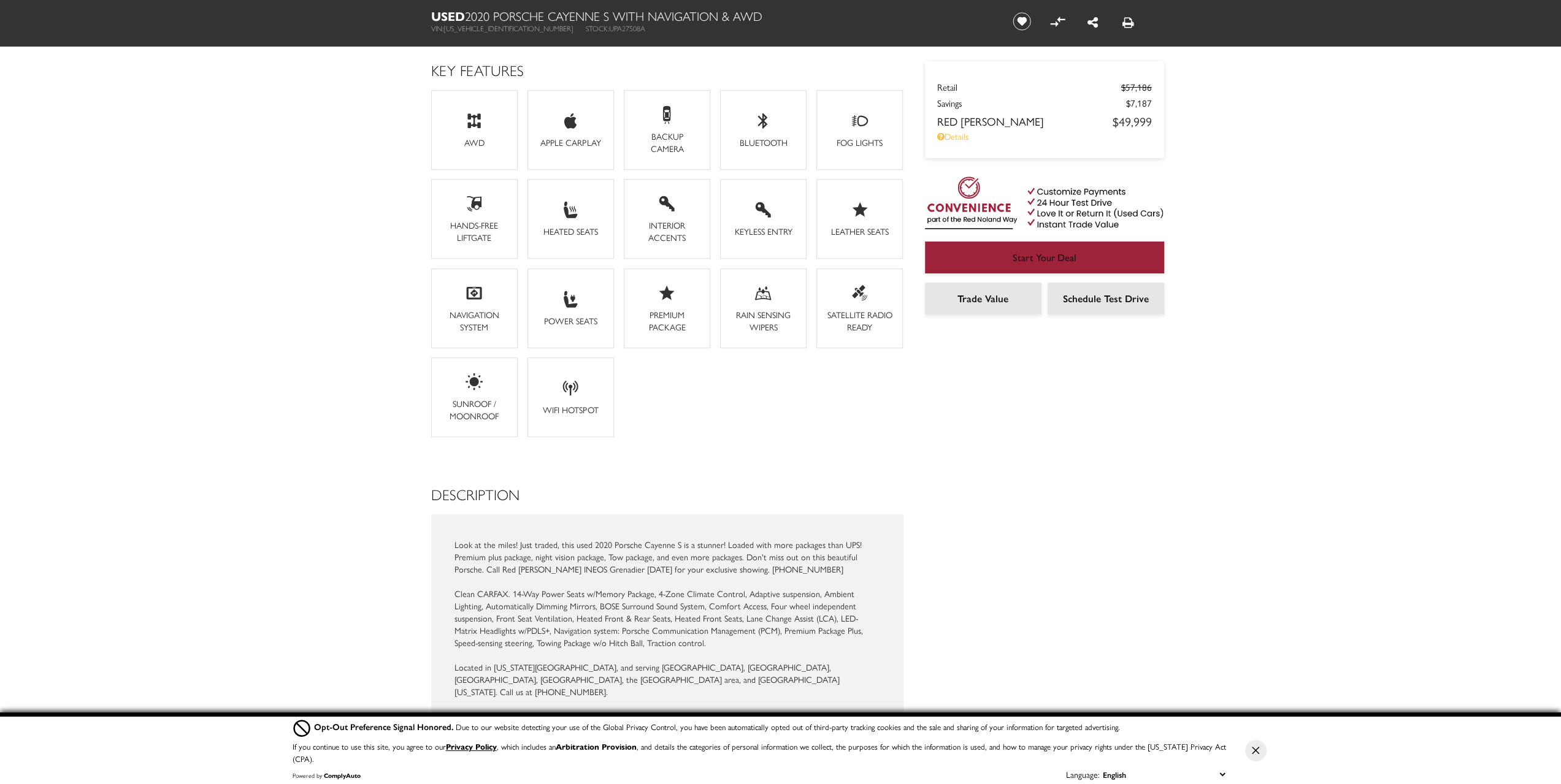
scroll to position [1042, 0]
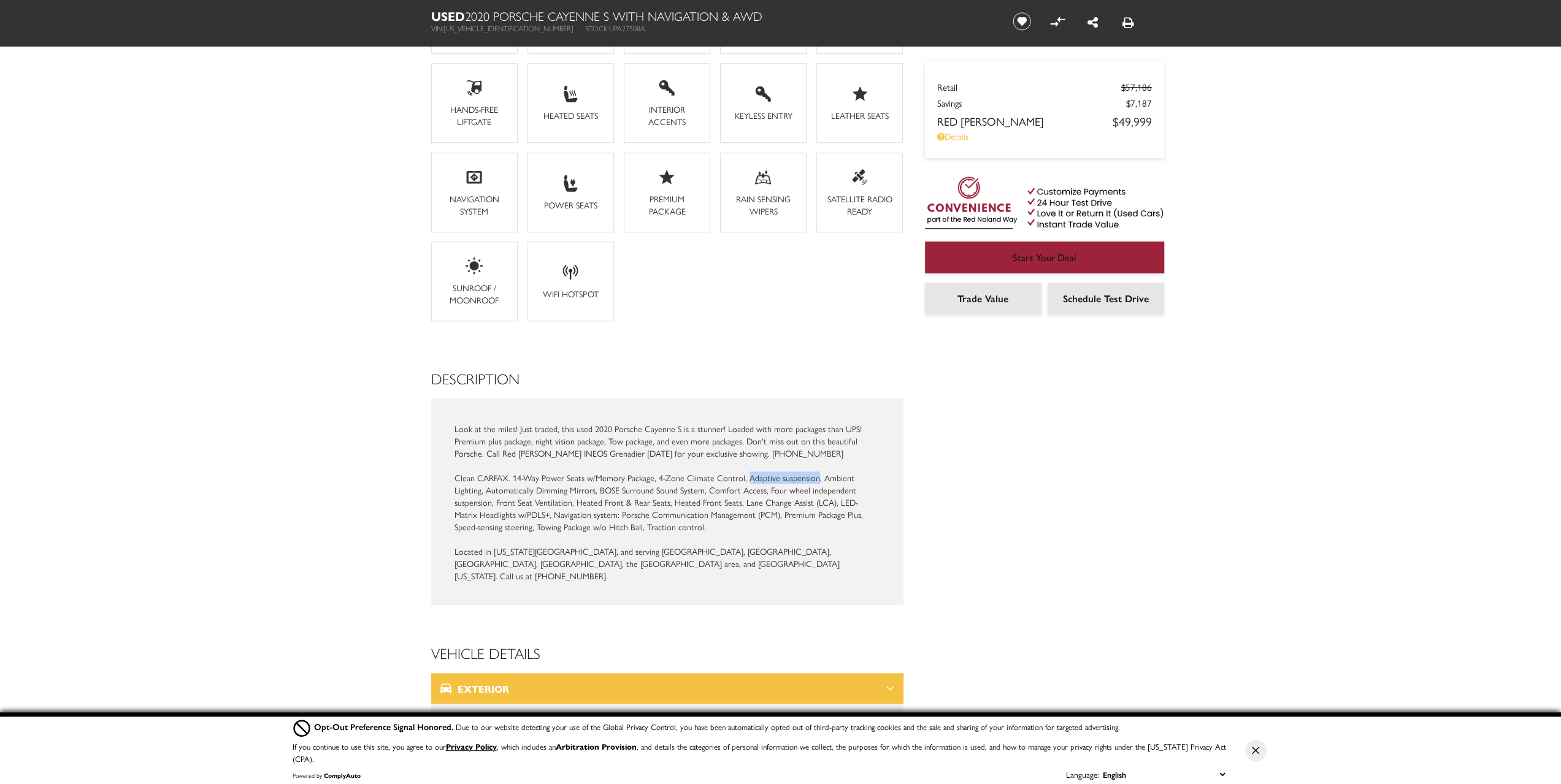
drag, startPoint x: 745, startPoint y: 460, endPoint x: 812, endPoint y: 462, distance: 67.0
click at [812, 462] on div "Look at the miles! Just traded, this used 2020 Porsche Cayenne S is a stunner! …" at bounding box center [667, 502] width 425 height 160
copy div "Adaptive suspension"
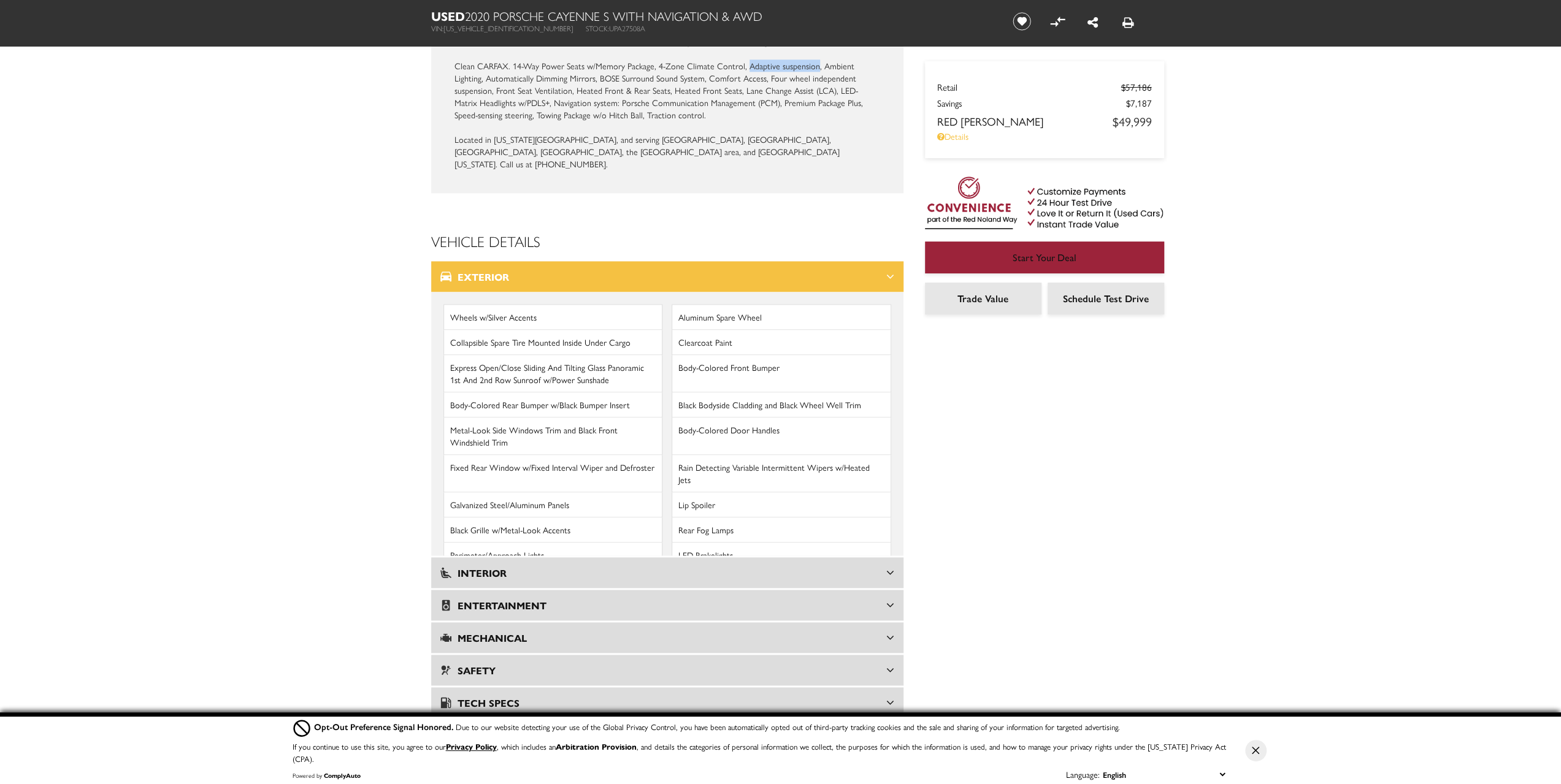
scroll to position [1594, 0]
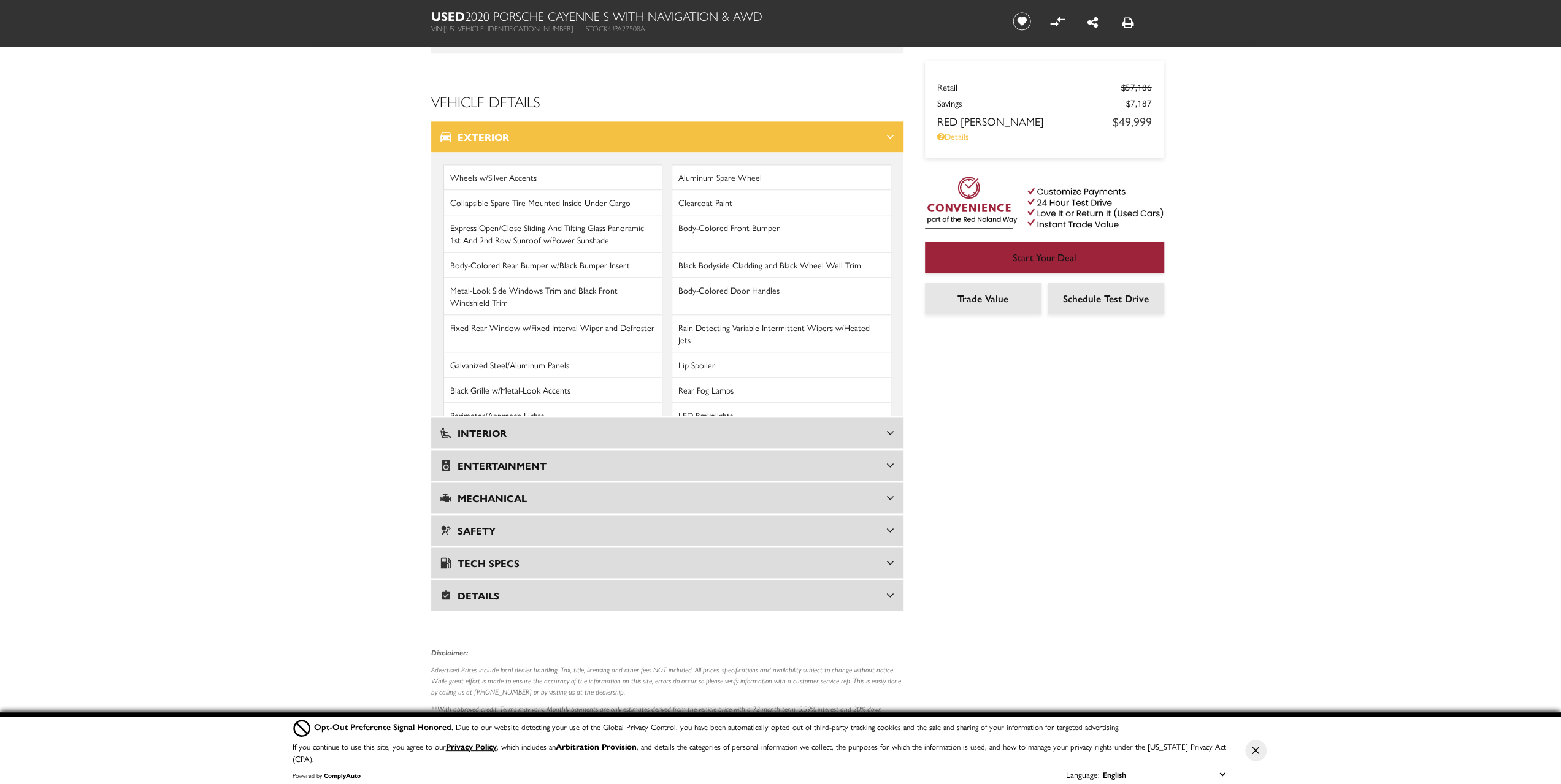
click at [888, 427] on icon at bounding box center [890, 433] width 8 height 12
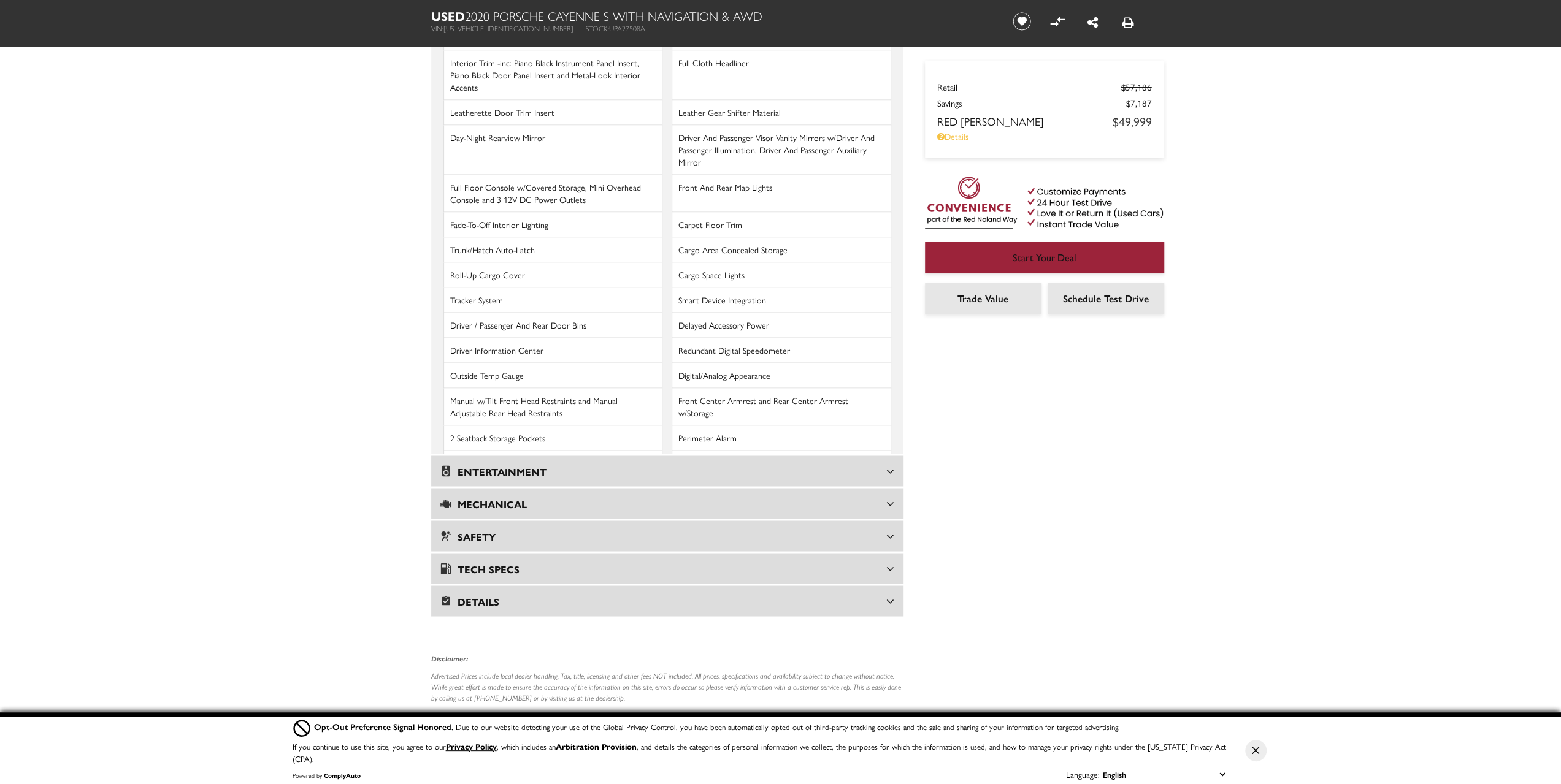
scroll to position [1900, 0]
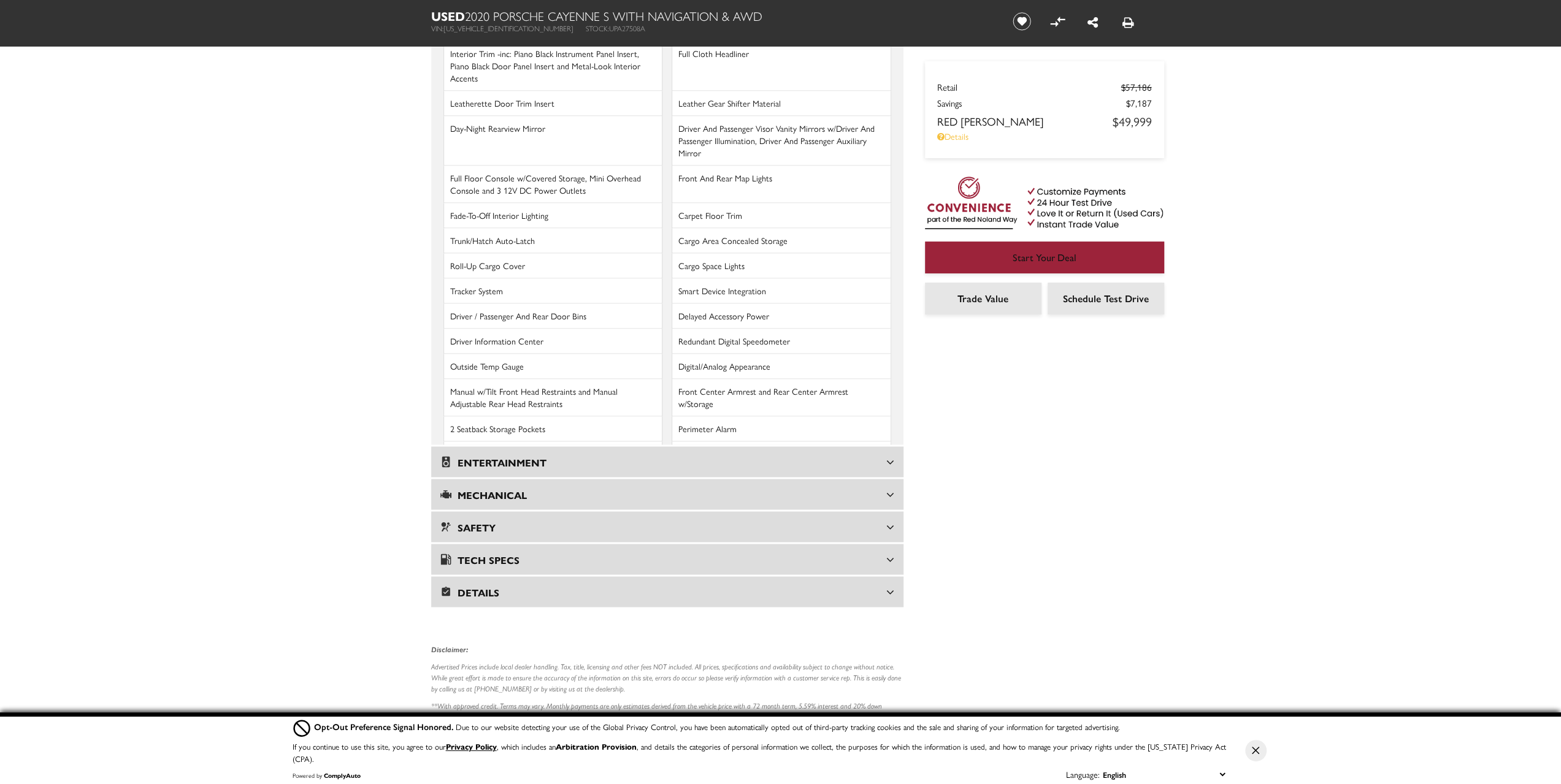
click at [894, 446] on div "Entertainment" at bounding box center [667, 462] width 473 height 31
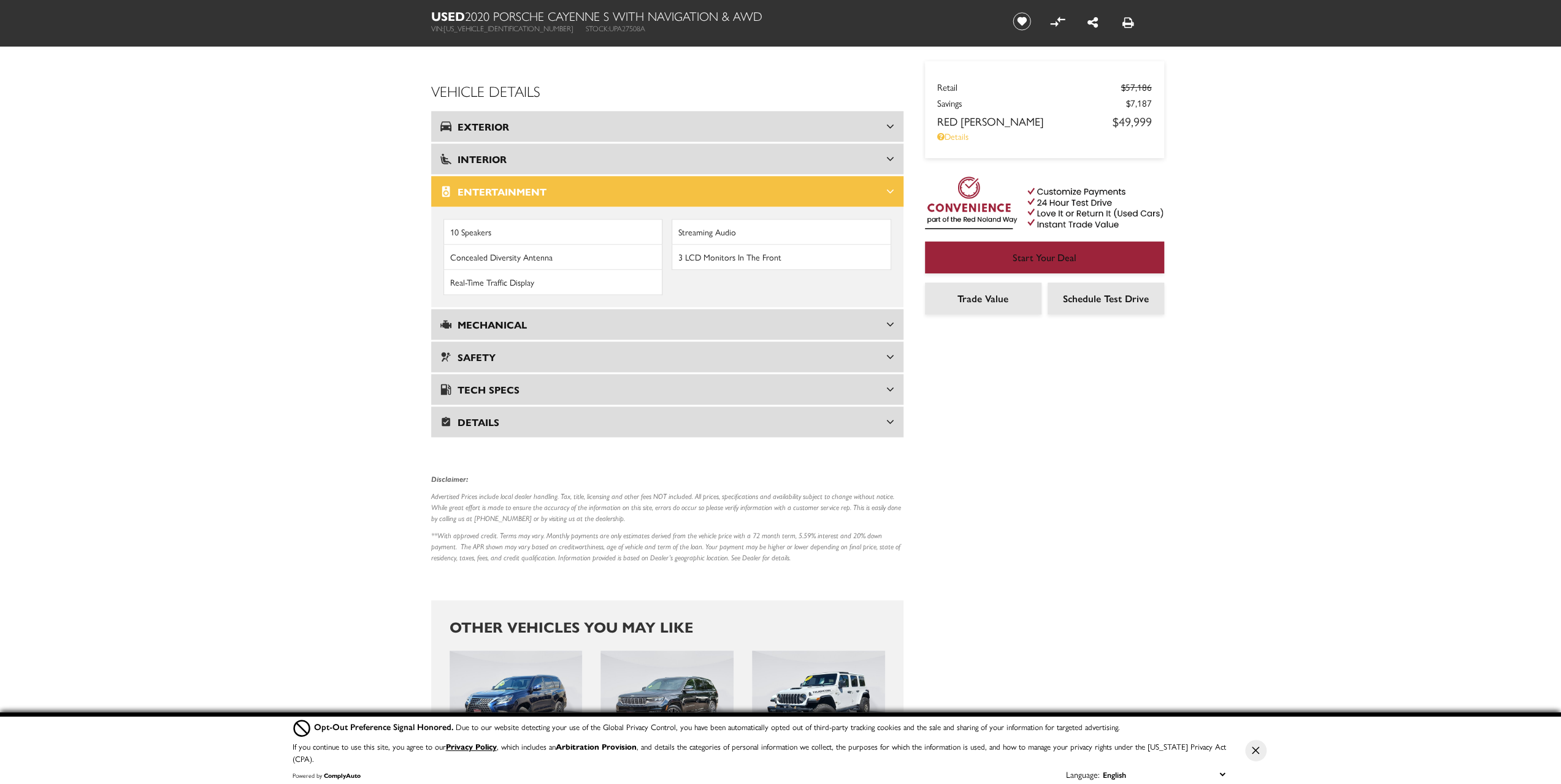
scroll to position [1594, 0]
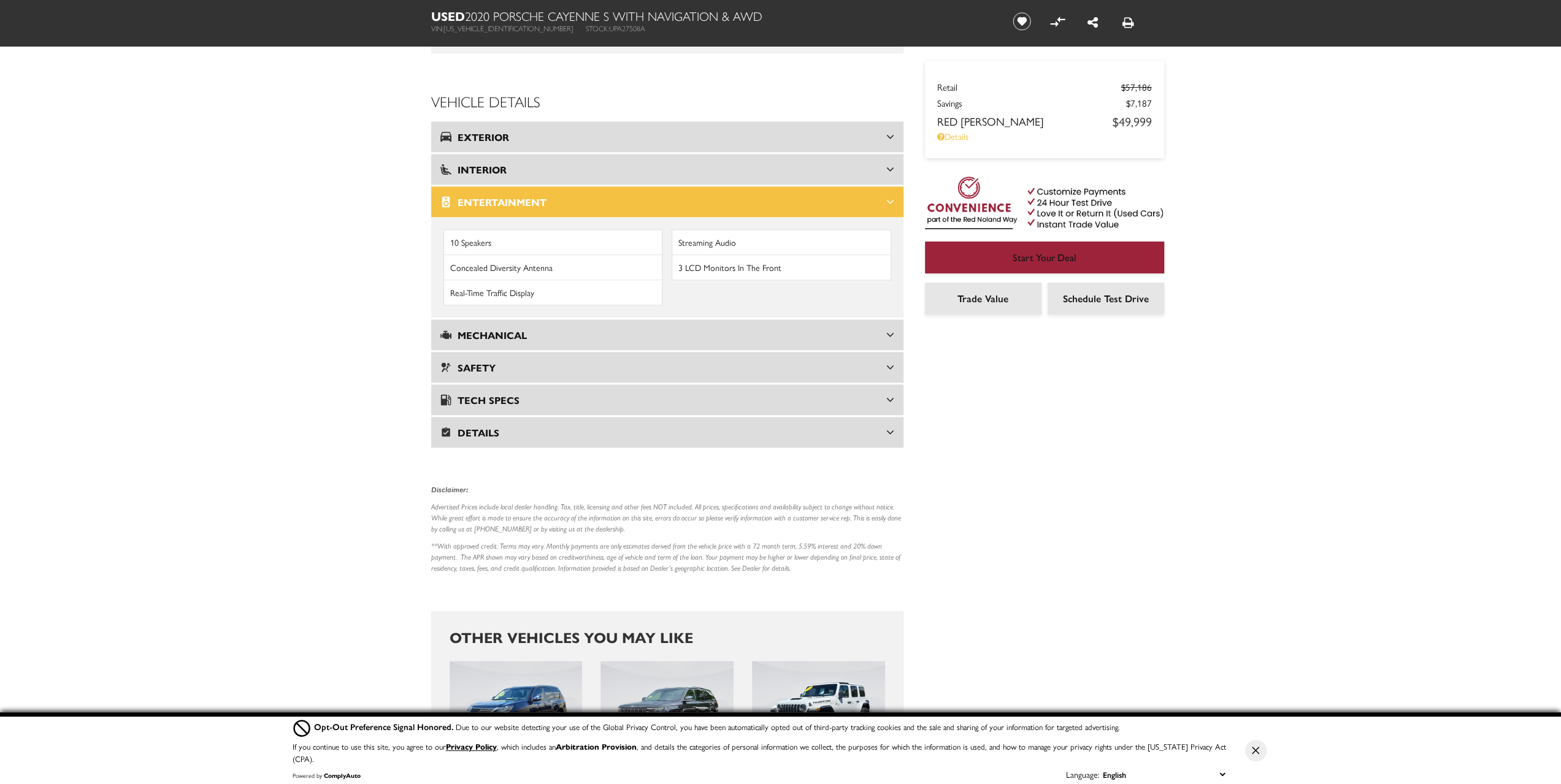
click at [887, 329] on icon at bounding box center [890, 335] width 8 height 12
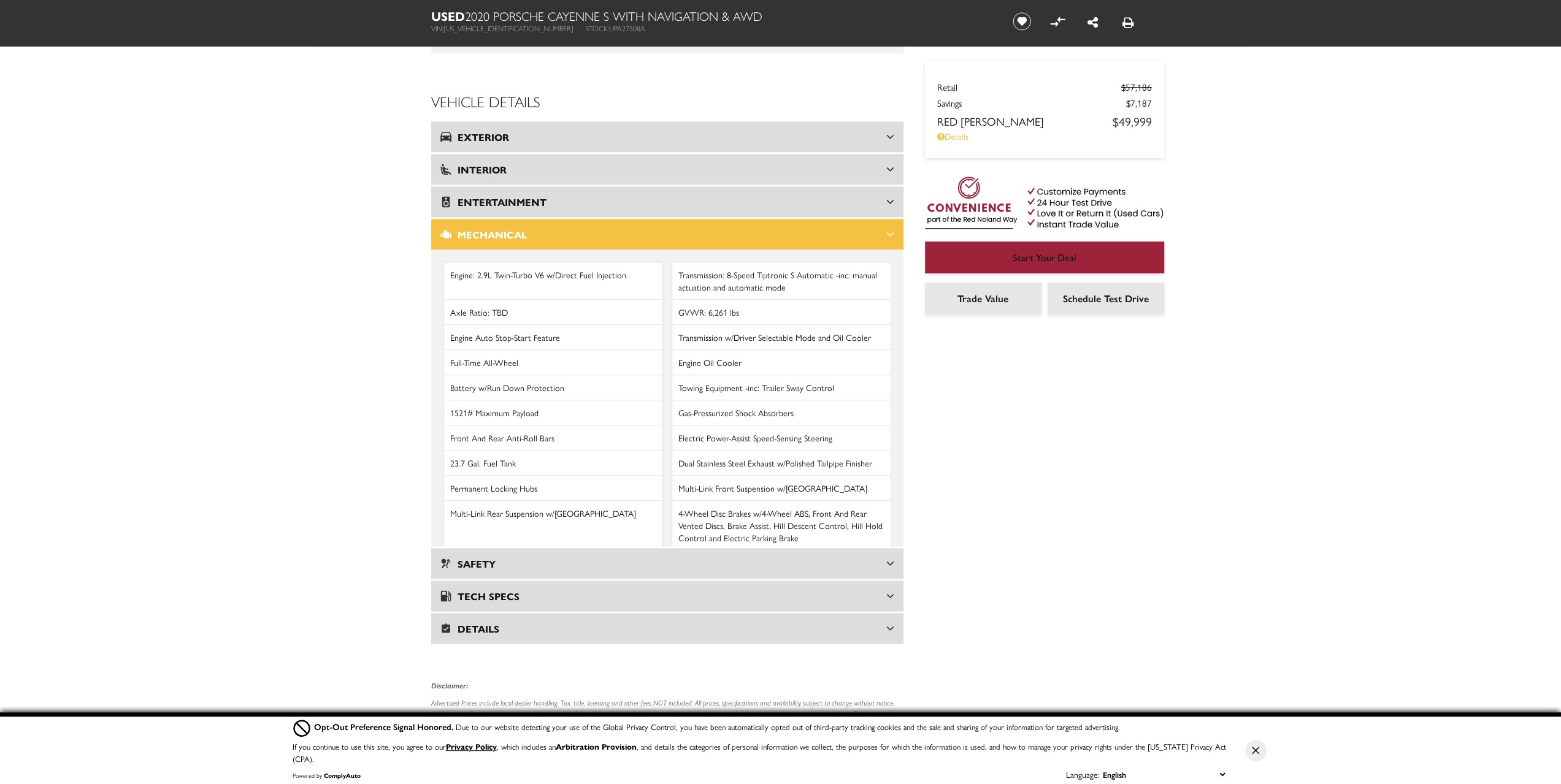
click at [888, 228] on icon at bounding box center [890, 234] width 8 height 12
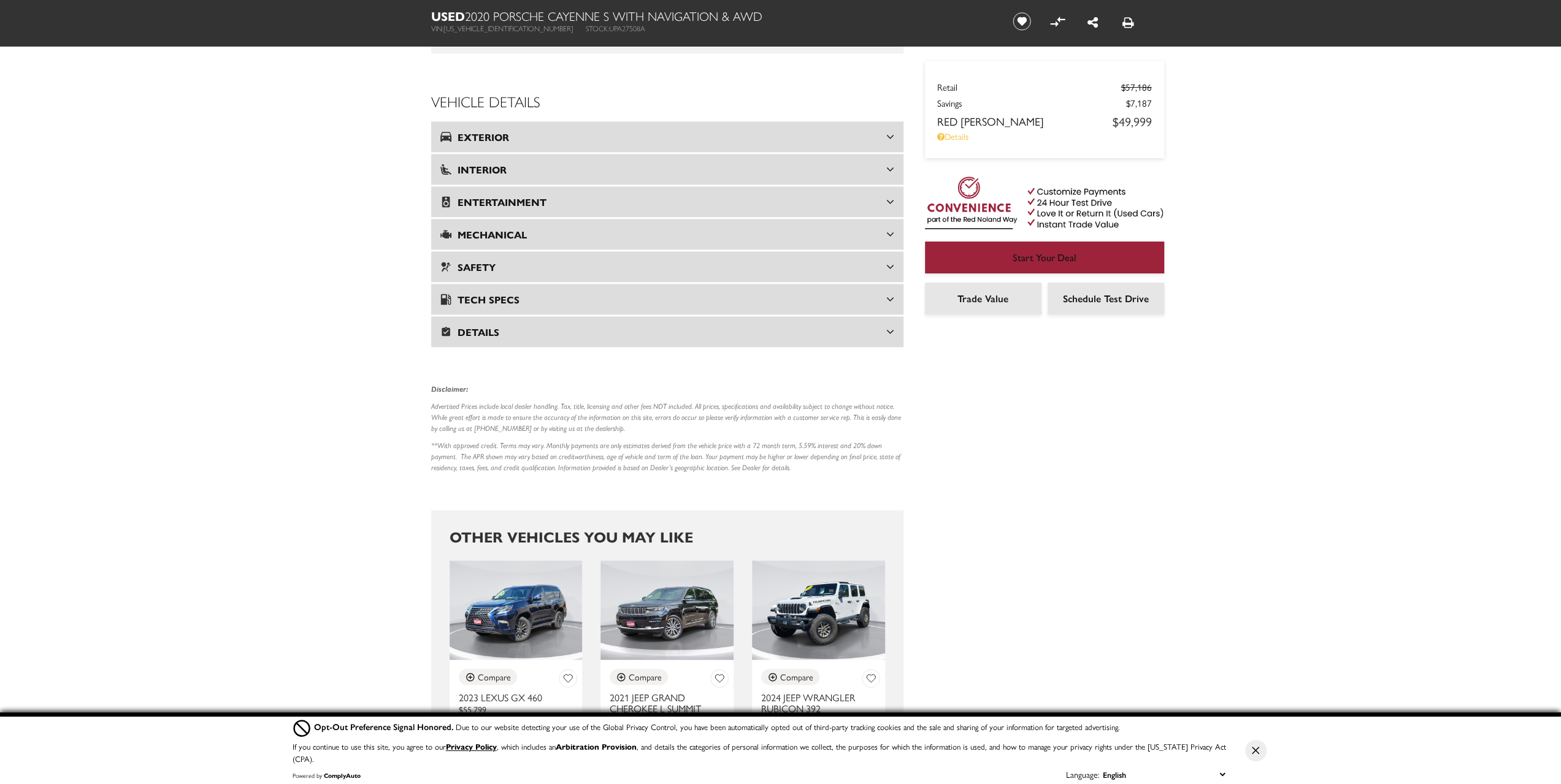
click at [890, 261] on icon at bounding box center [890, 267] width 8 height 12
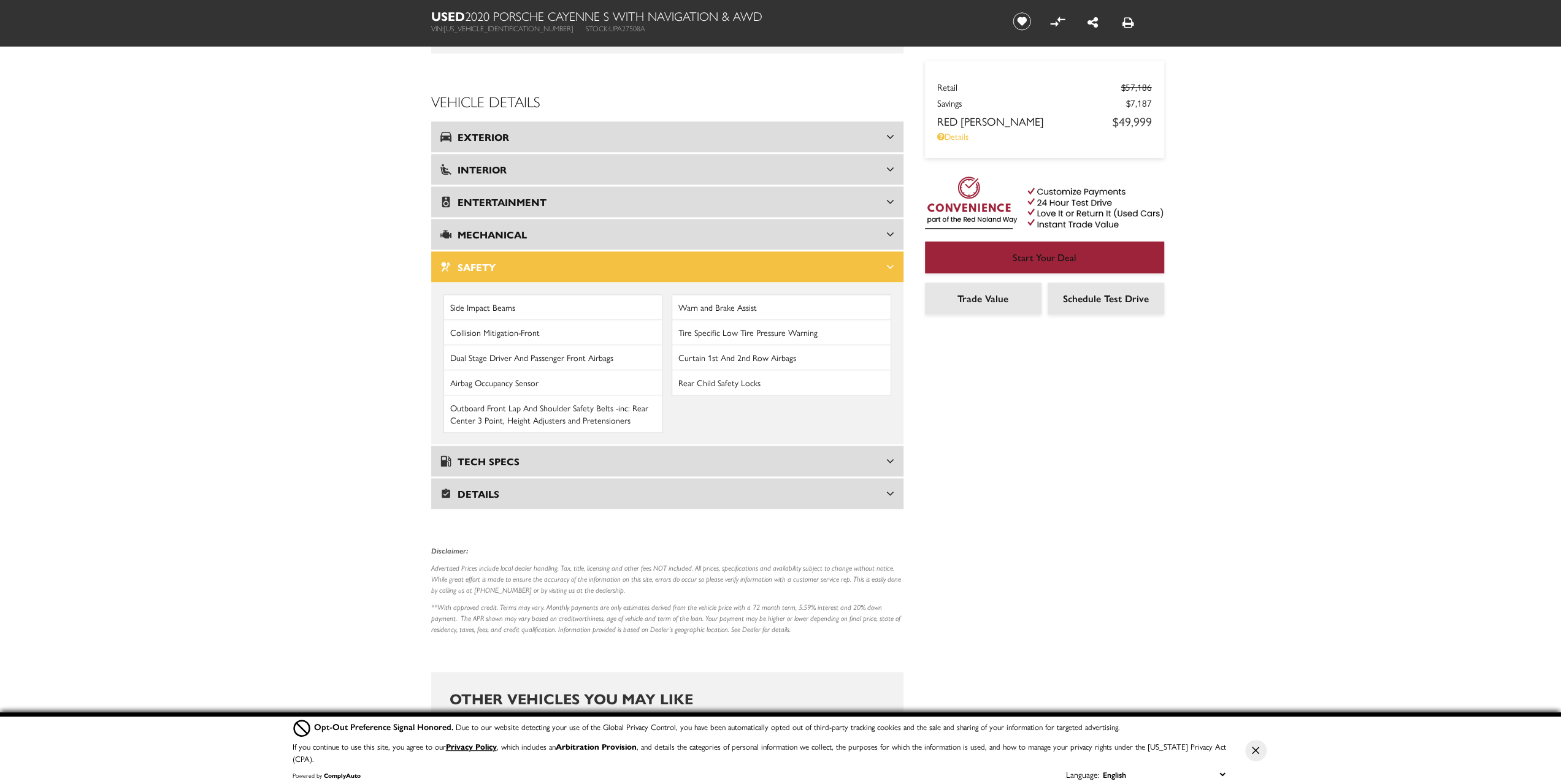
click at [890, 261] on icon at bounding box center [890, 267] width 8 height 12
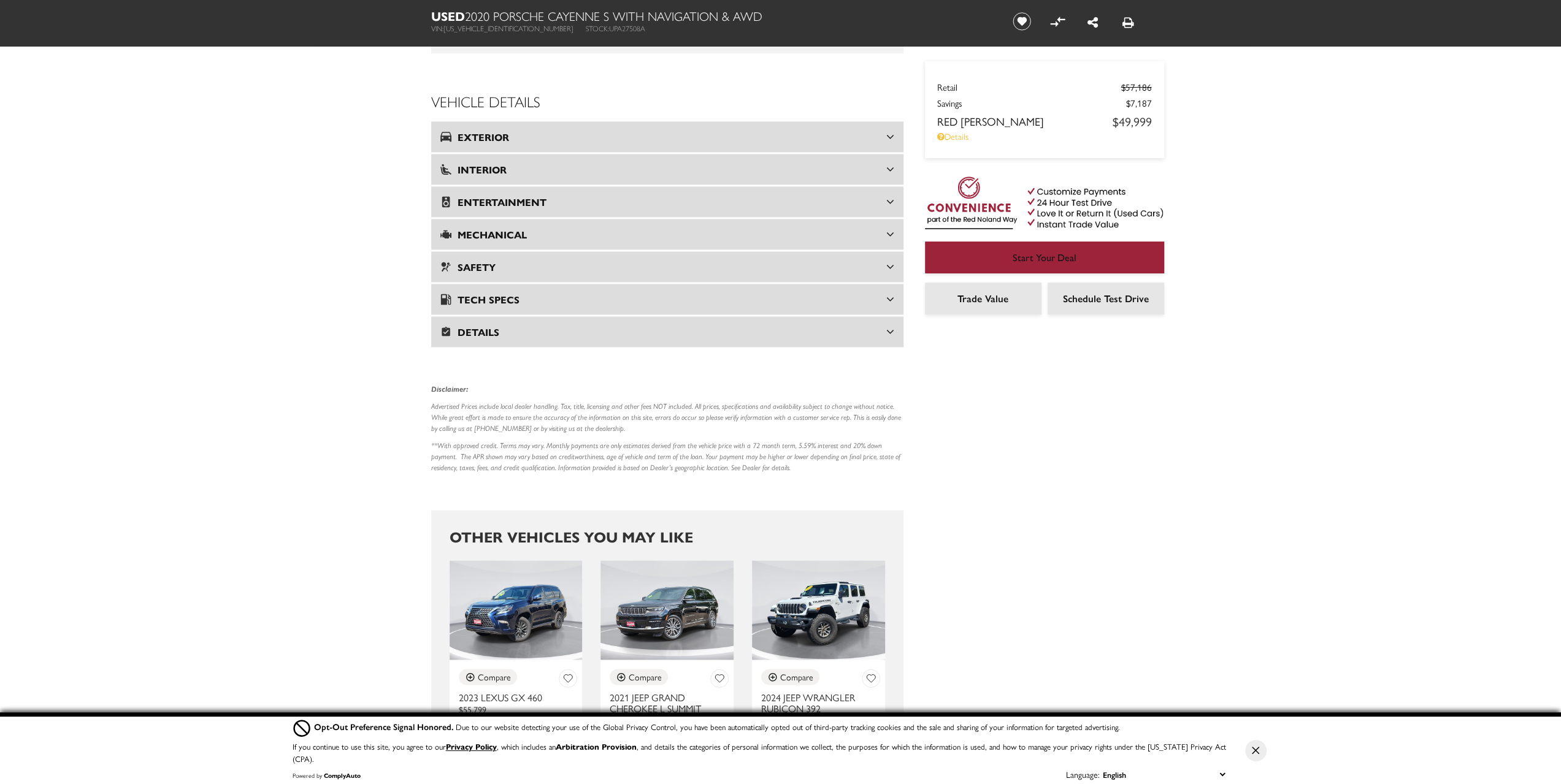
click at [890, 293] on icon at bounding box center [890, 299] width 8 height 12
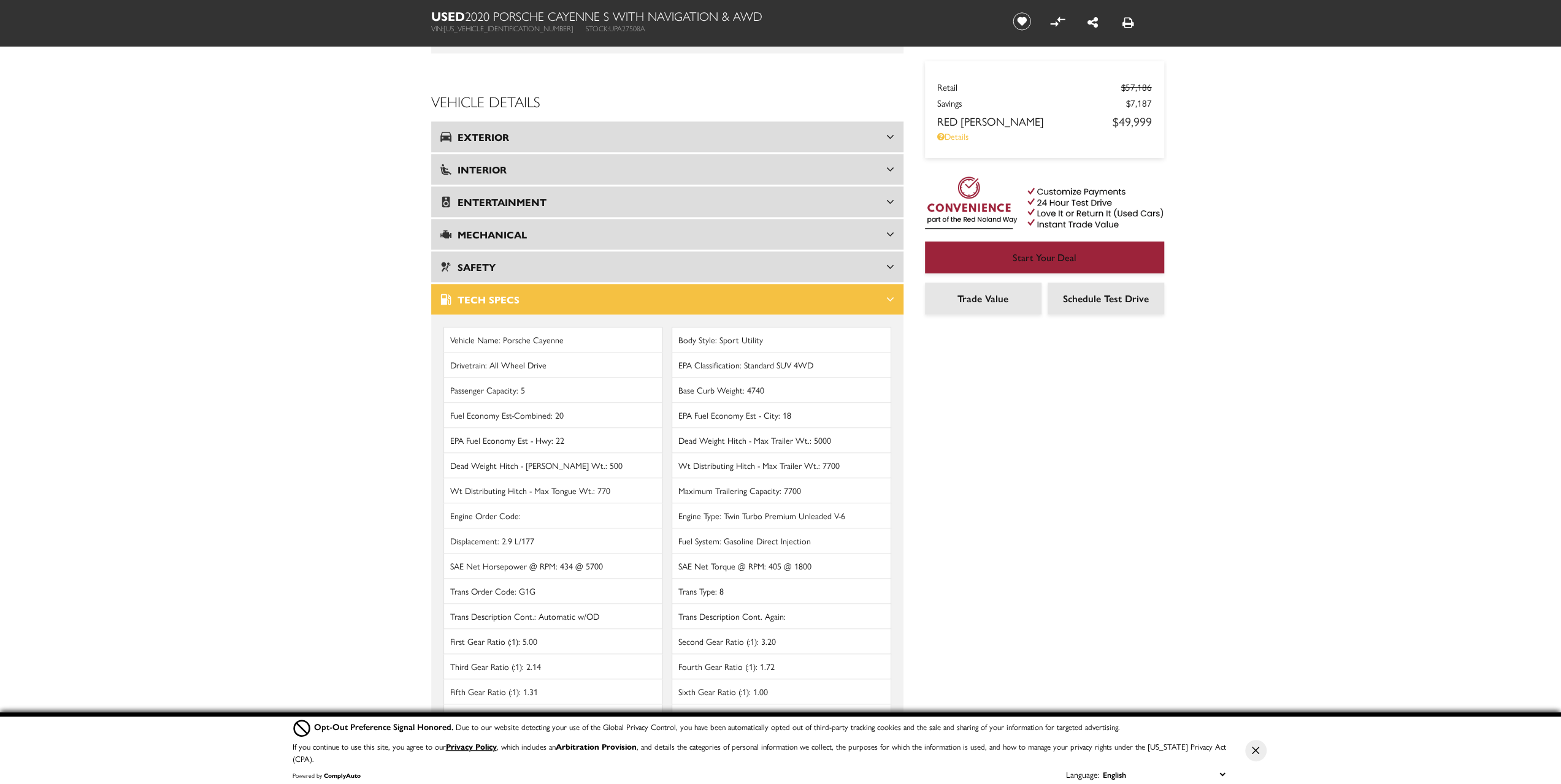
scroll to position [1533, 0]
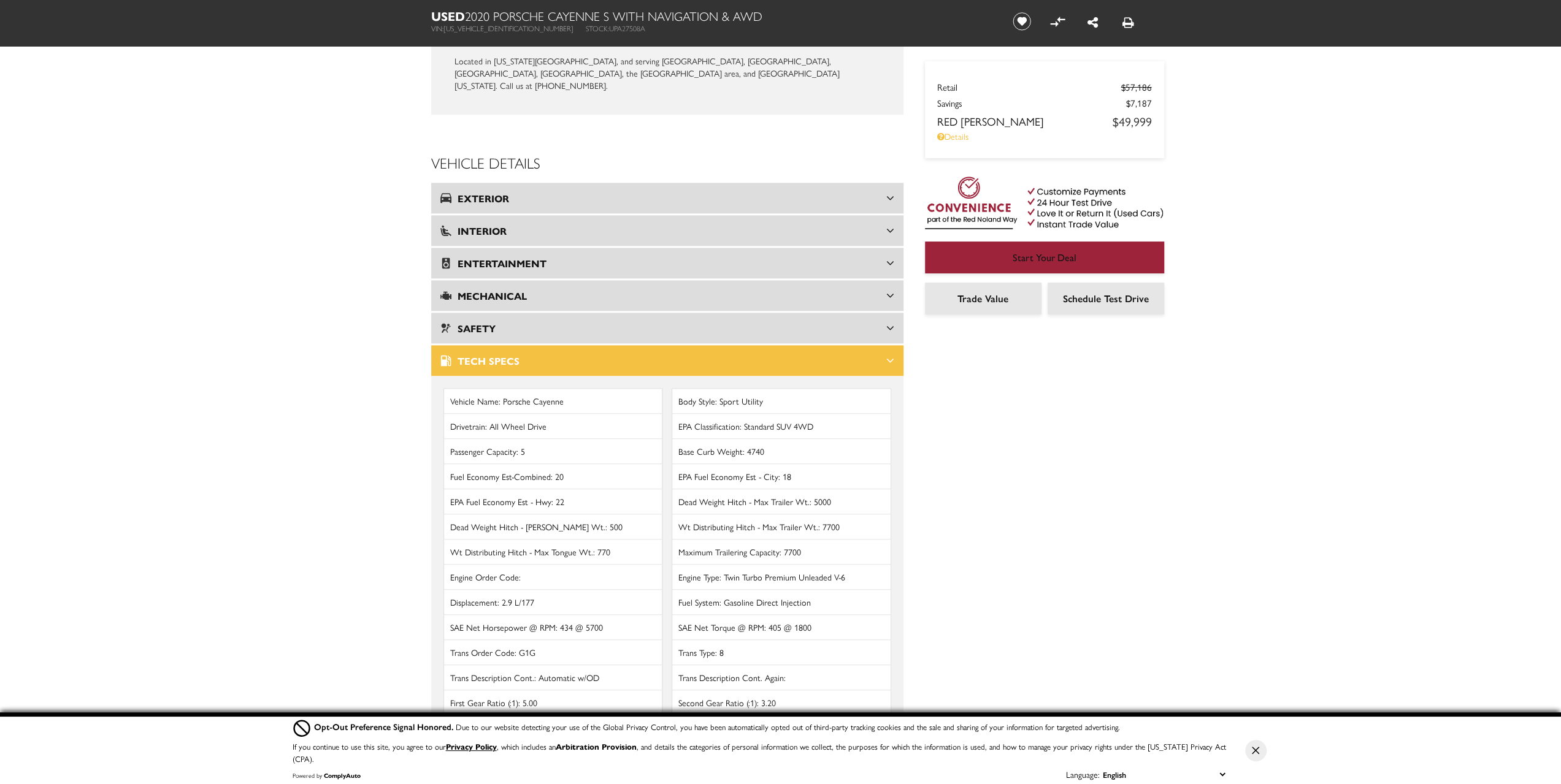
click at [890, 354] on icon at bounding box center [890, 360] width 8 height 12
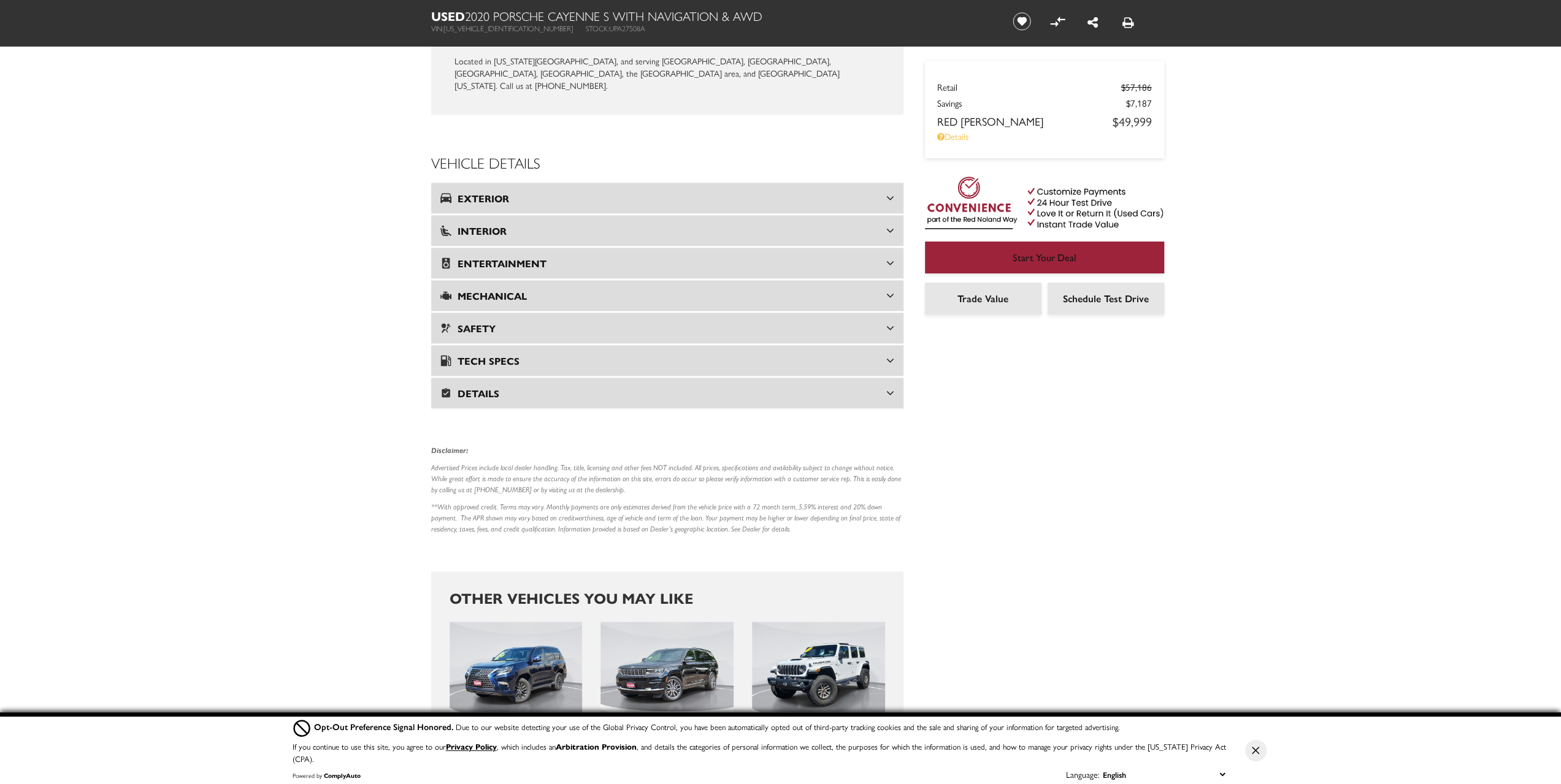
click at [891, 387] on icon at bounding box center [890, 393] width 8 height 12
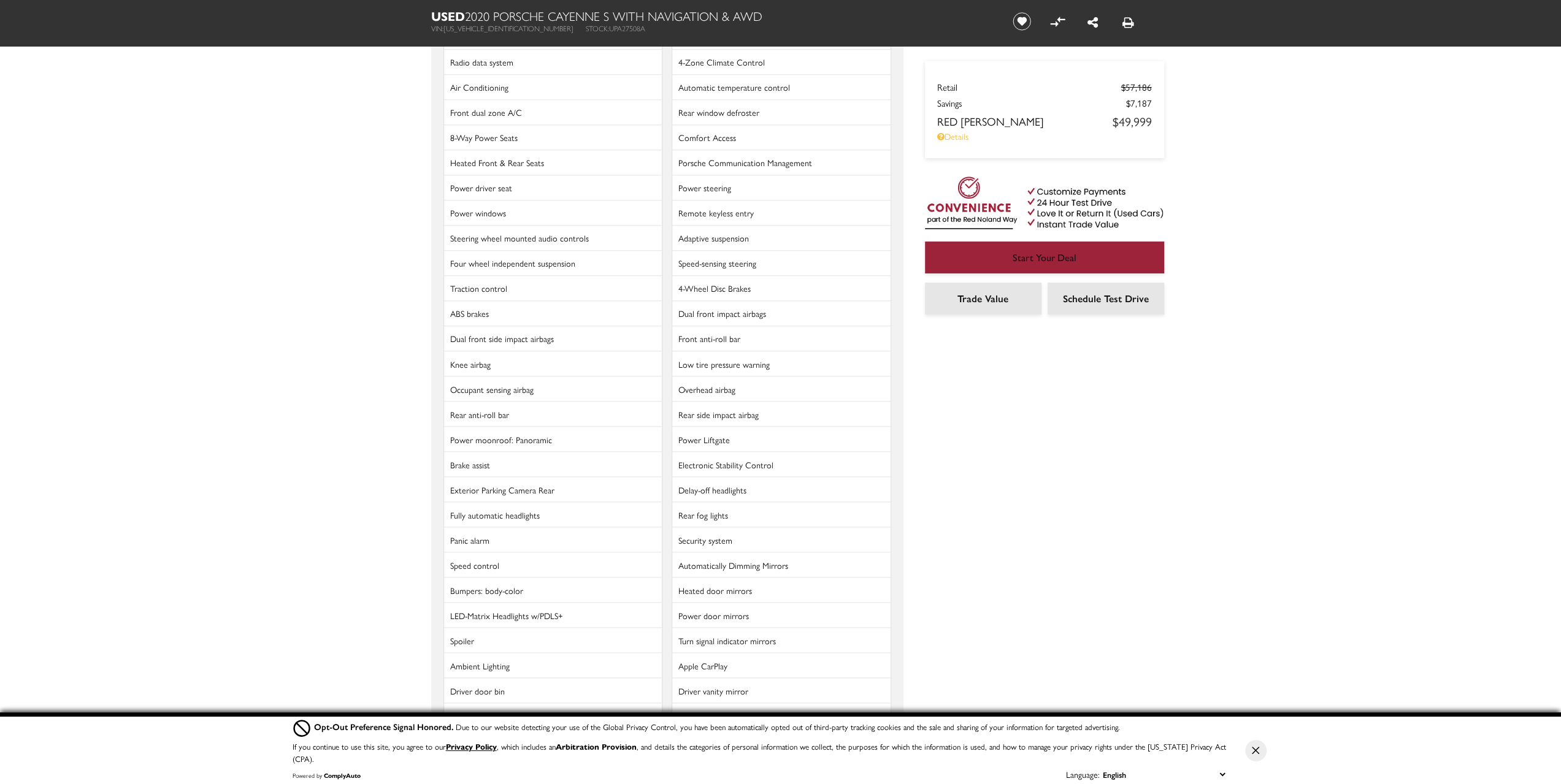
scroll to position [2023, 0]
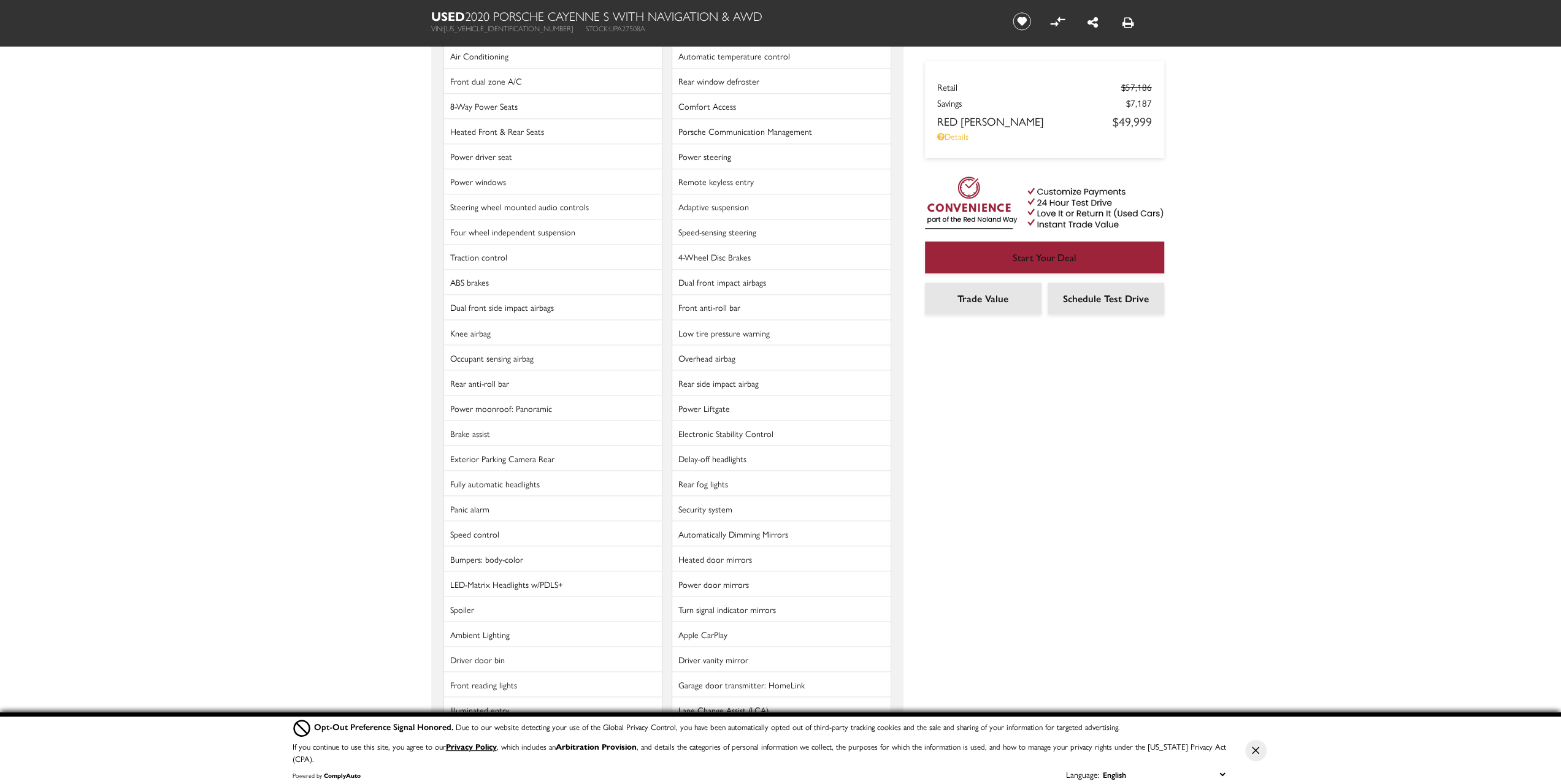
click at [549, 572] on li "LED-Matrix Headlights w/PDLS+" at bounding box center [553, 584] width 219 height 25
drag, startPoint x: 570, startPoint y: 475, endPoint x: 454, endPoint y: 477, distance: 116.0
click at [450, 572] on li "LED-Matrix Headlights w/PDLS+" at bounding box center [553, 584] width 219 height 25
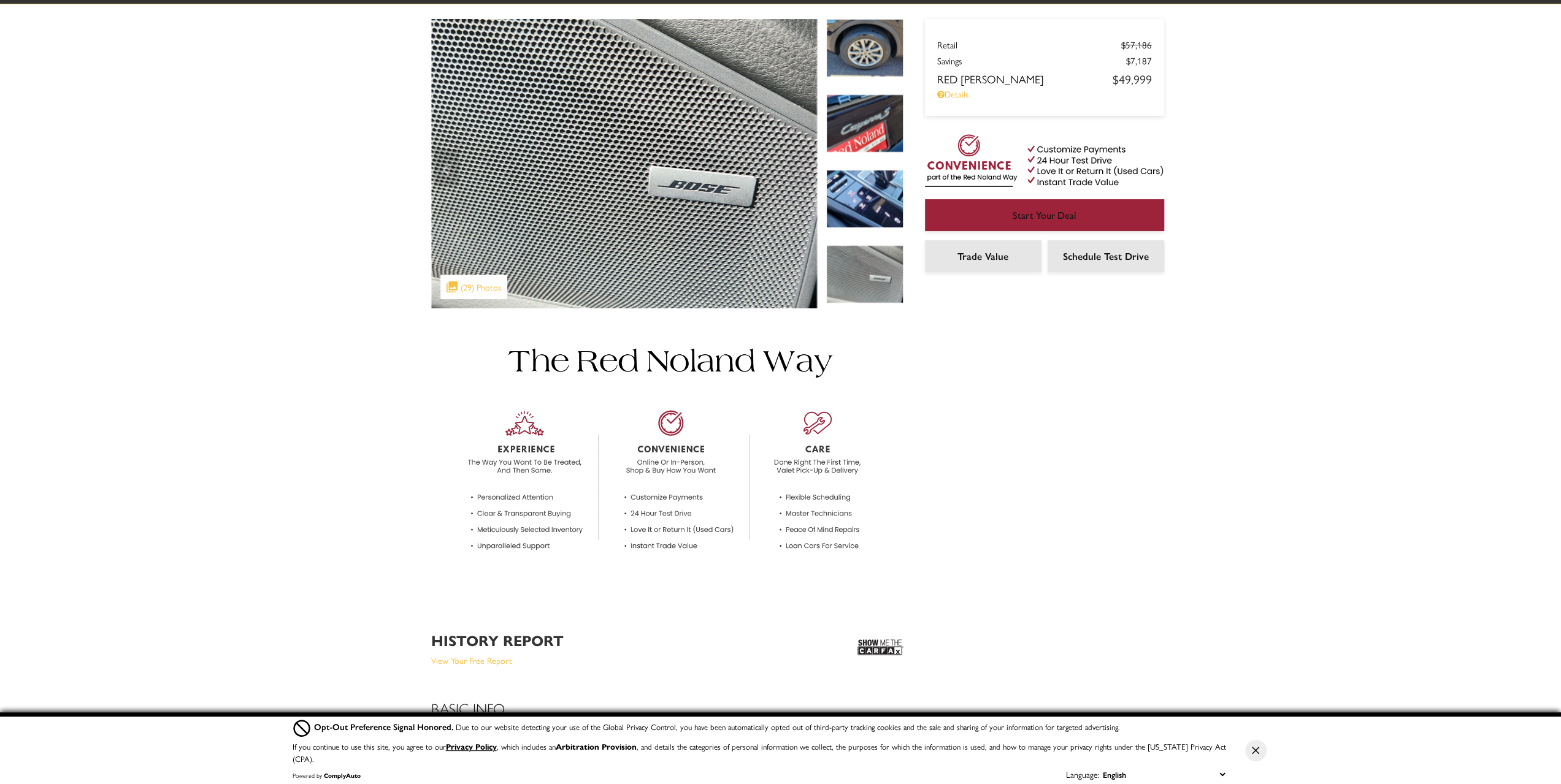
scroll to position [0, 0]
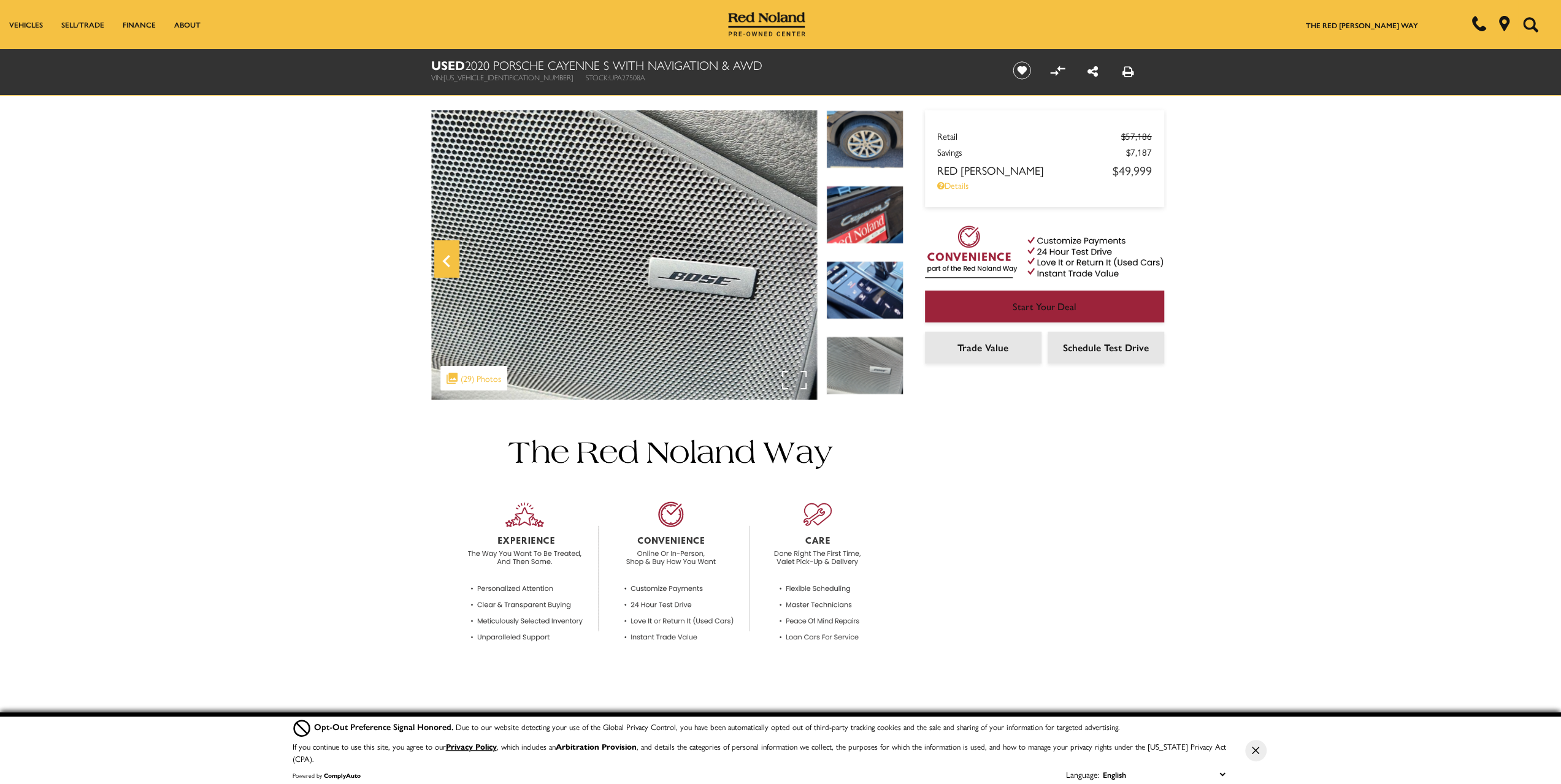
click at [441, 250] on icon "Previous" at bounding box center [447, 261] width 24 height 29
